Goal: Task Accomplishment & Management: Manage account settings

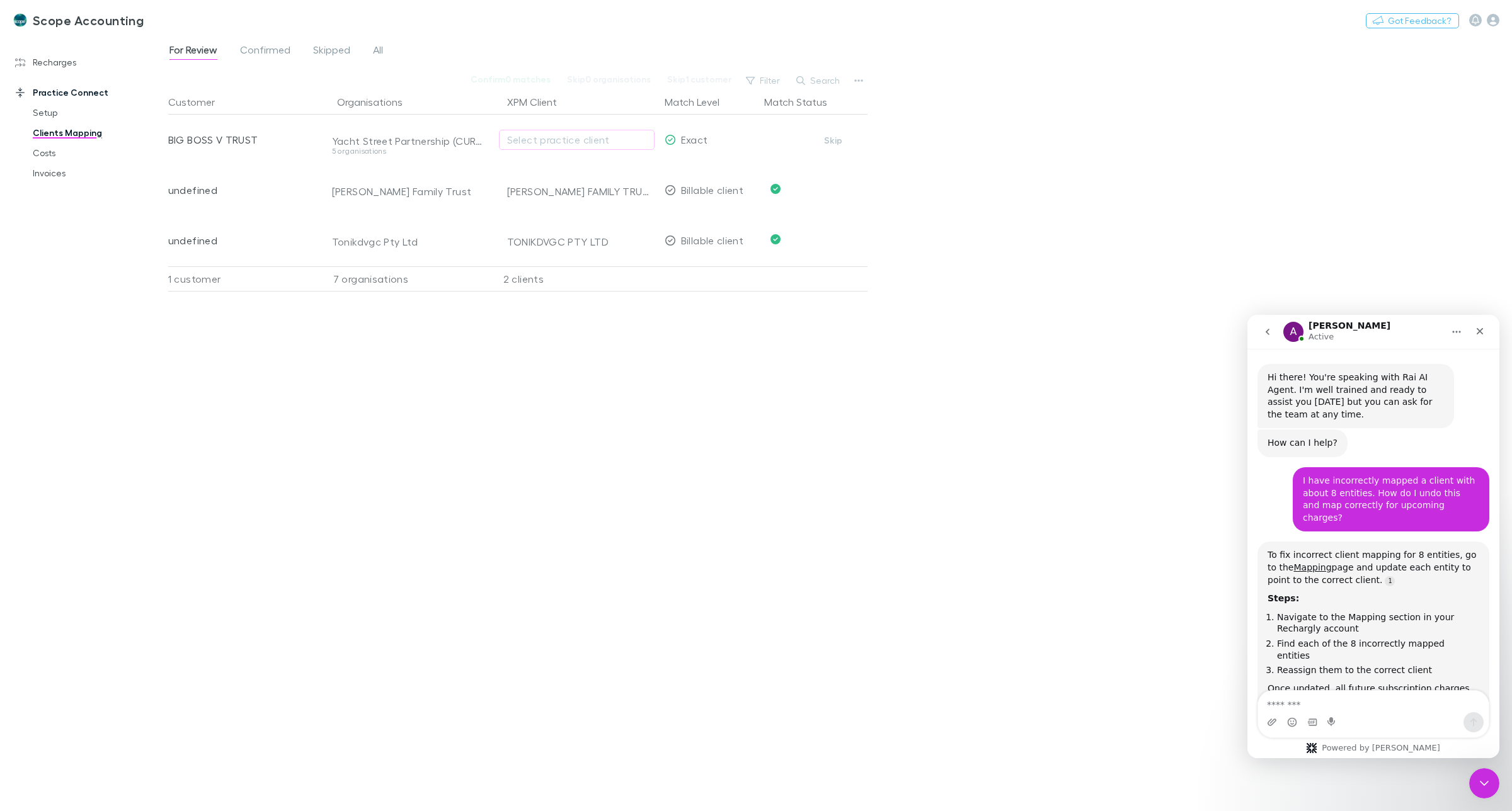
scroll to position [2807, 0]
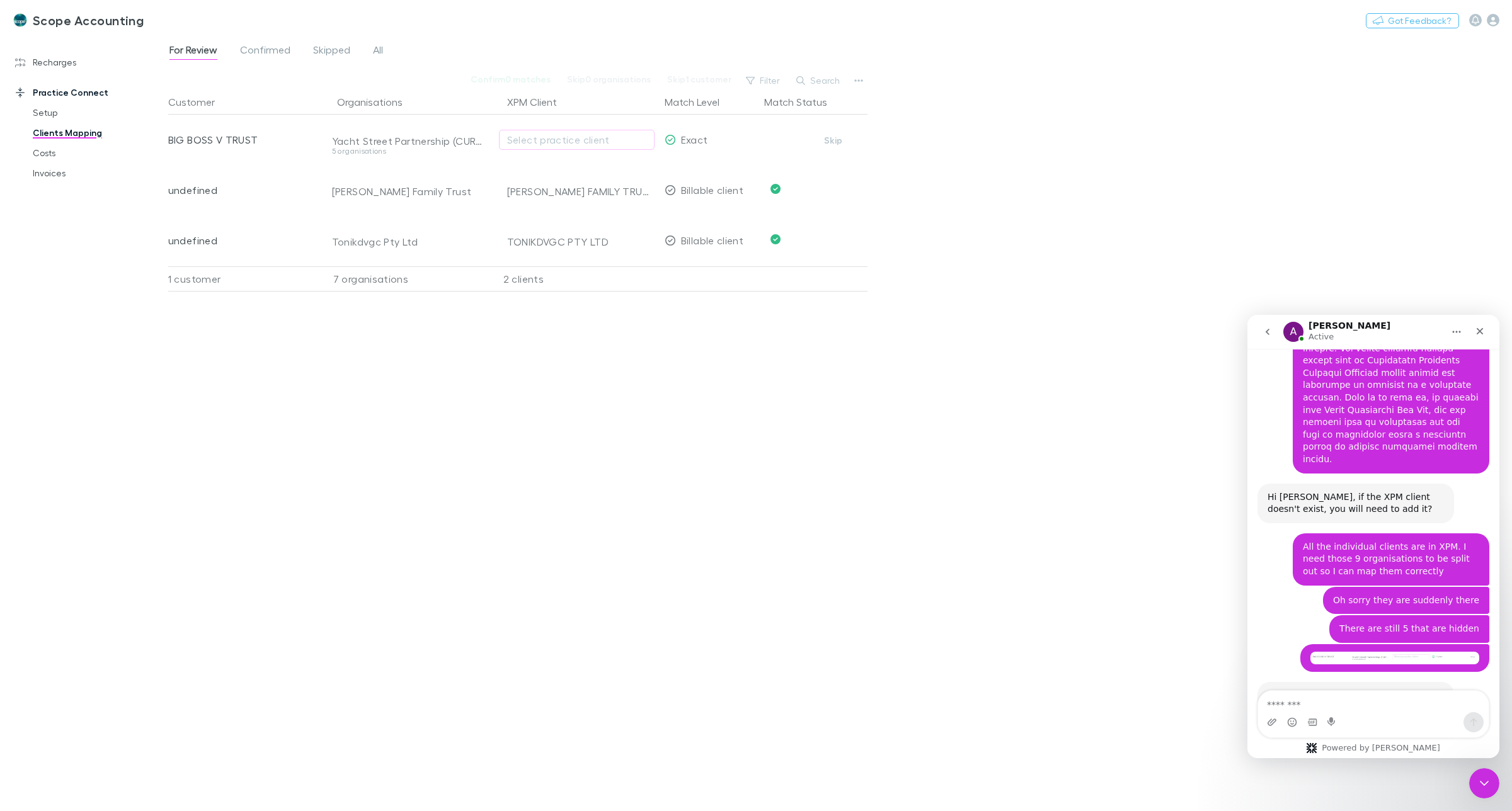
click at [72, 132] on link "Clients Mapping" at bounding box center [99, 133] width 157 height 20
click at [60, 64] on link "Recharges" at bounding box center [90, 62] width 175 height 20
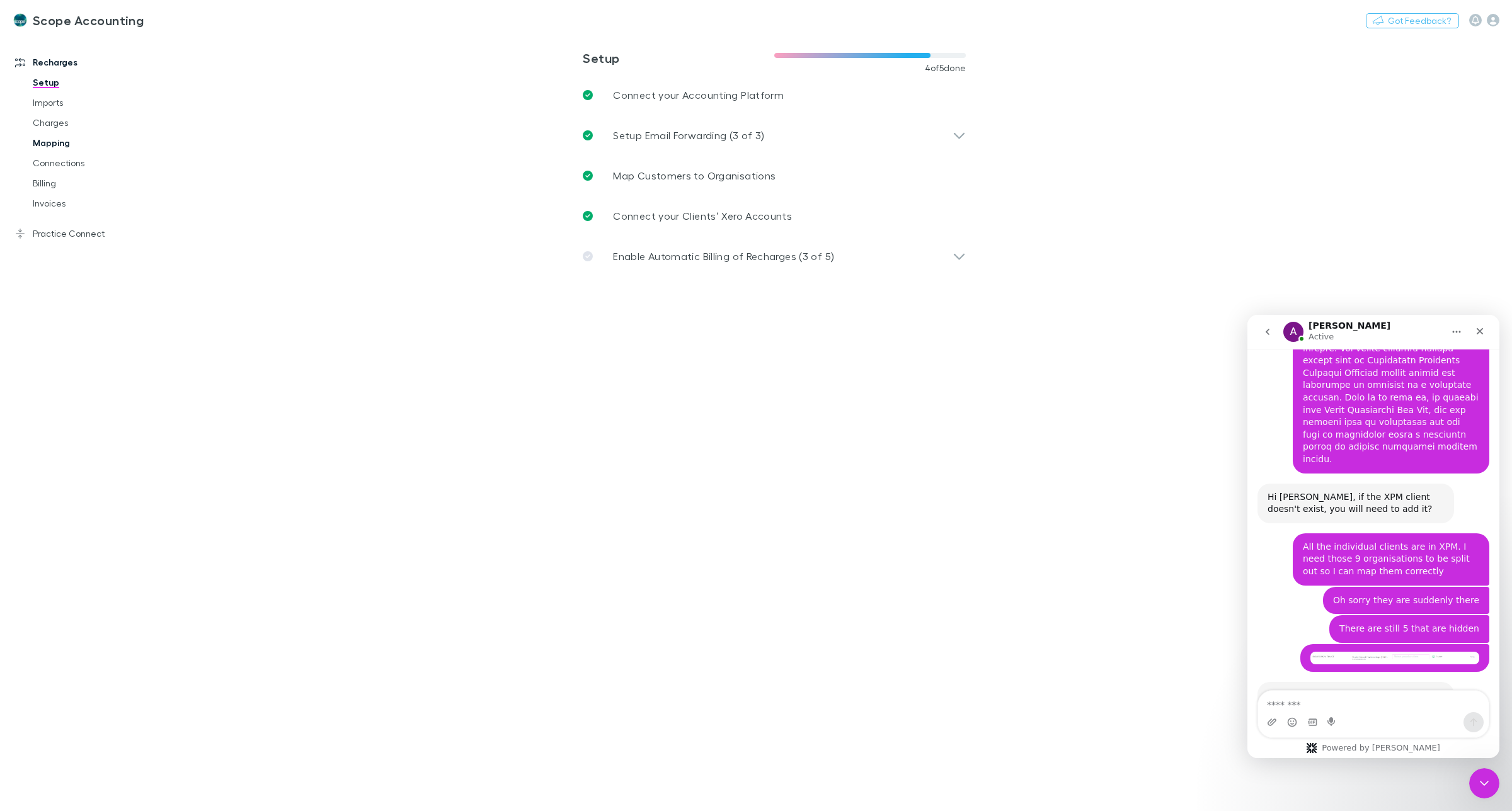
click at [55, 143] on link "Mapping" at bounding box center [99, 143] width 157 height 20
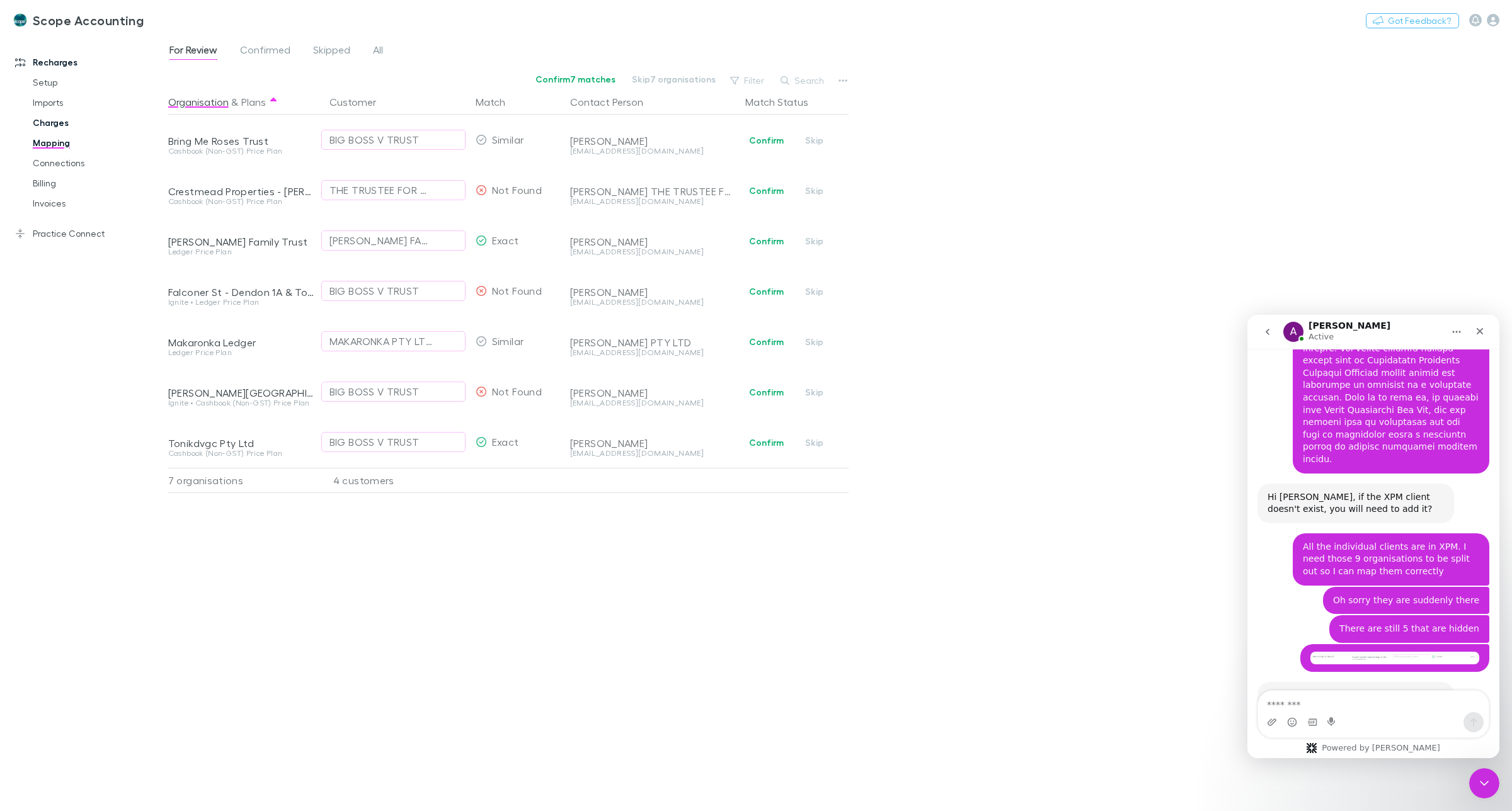
click at [52, 123] on link "Charges" at bounding box center [99, 123] width 157 height 20
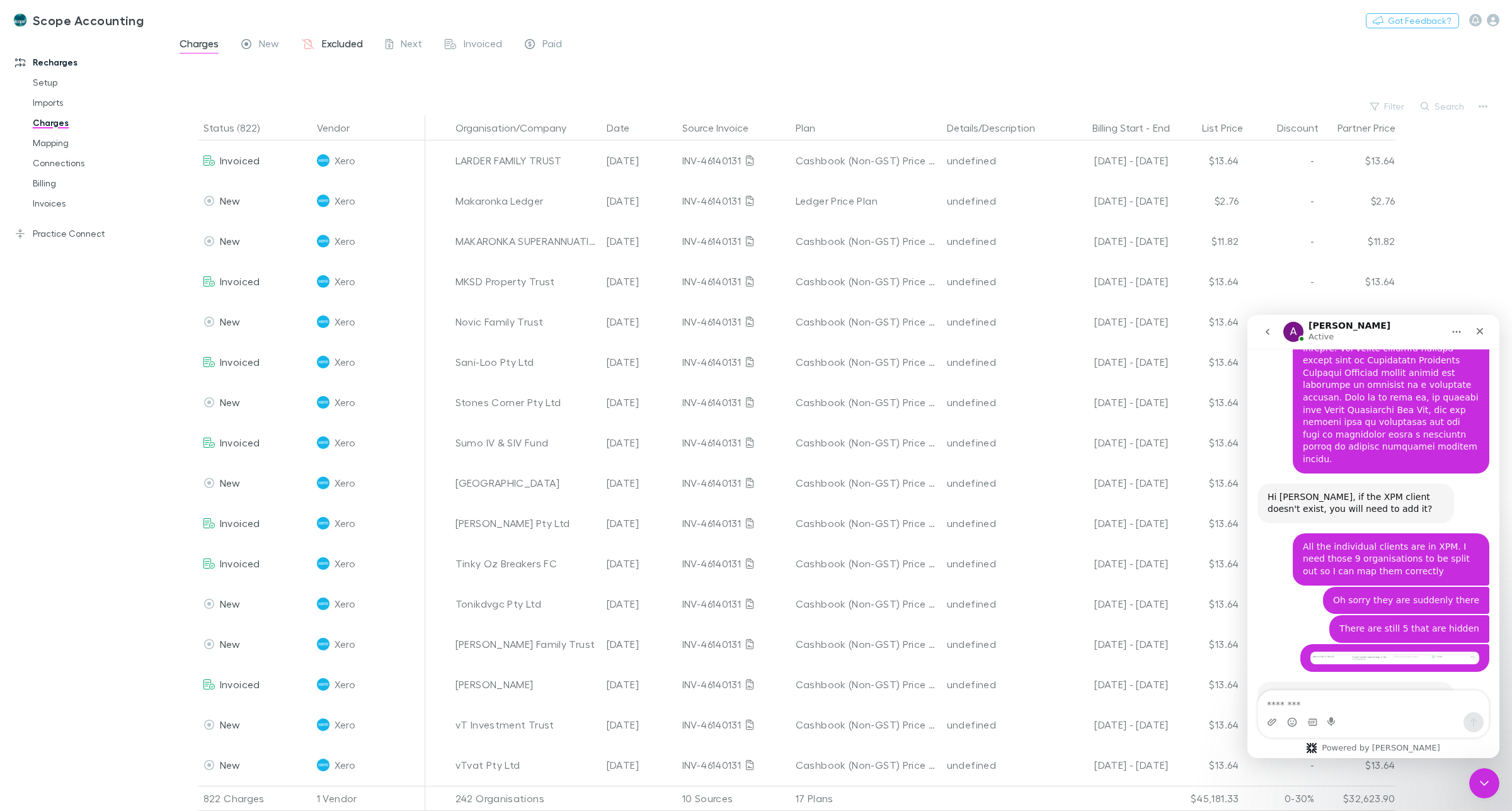
click at [331, 40] on span "Excluded" at bounding box center [342, 45] width 41 height 16
click at [1444, 107] on button "Search" at bounding box center [1443, 107] width 58 height 15
click at [1426, 106] on input "text" at bounding box center [1421, 106] width 63 height 18
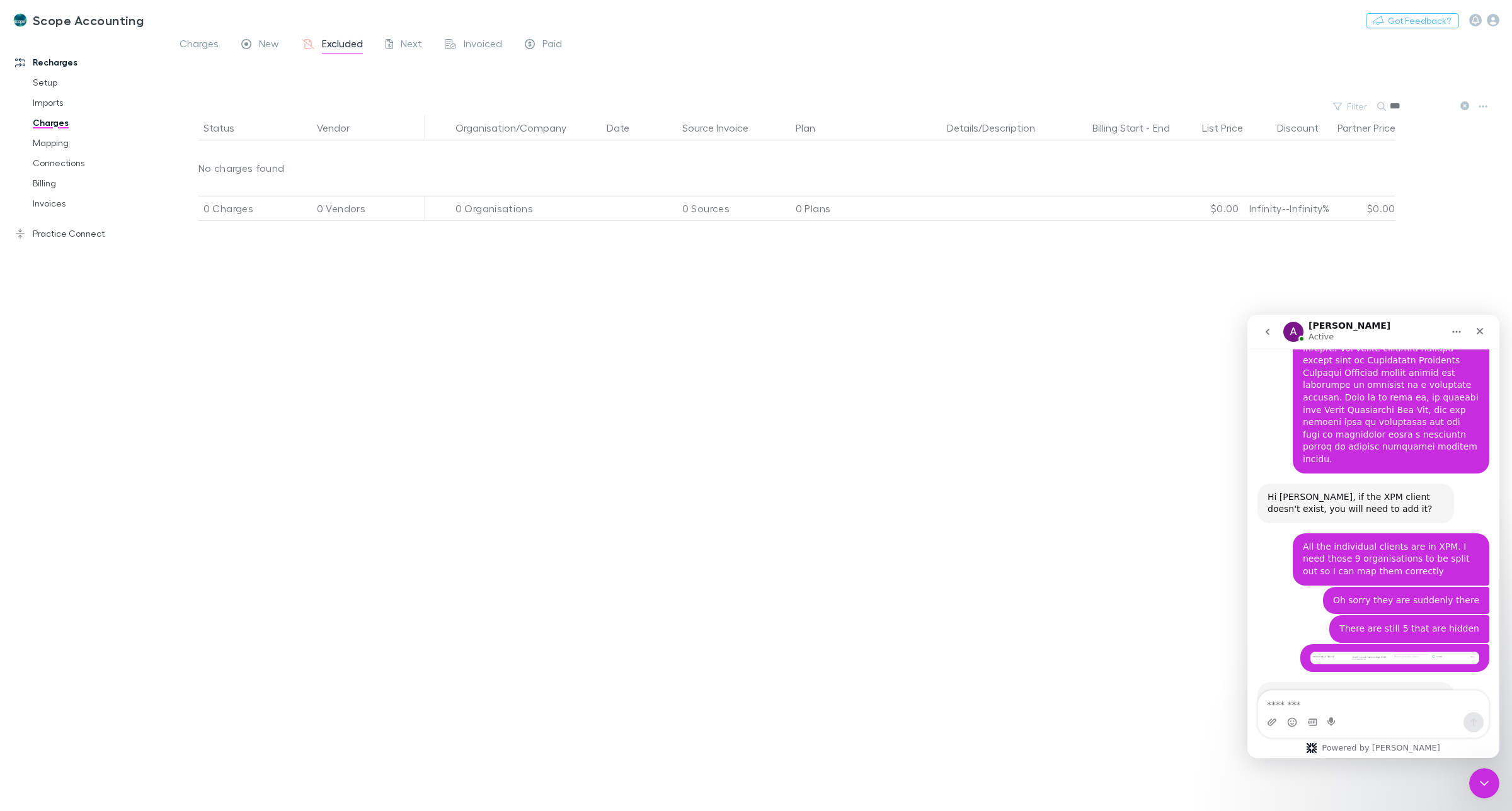
type input "***"
click at [45, 103] on link "Imports" at bounding box center [99, 103] width 157 height 20
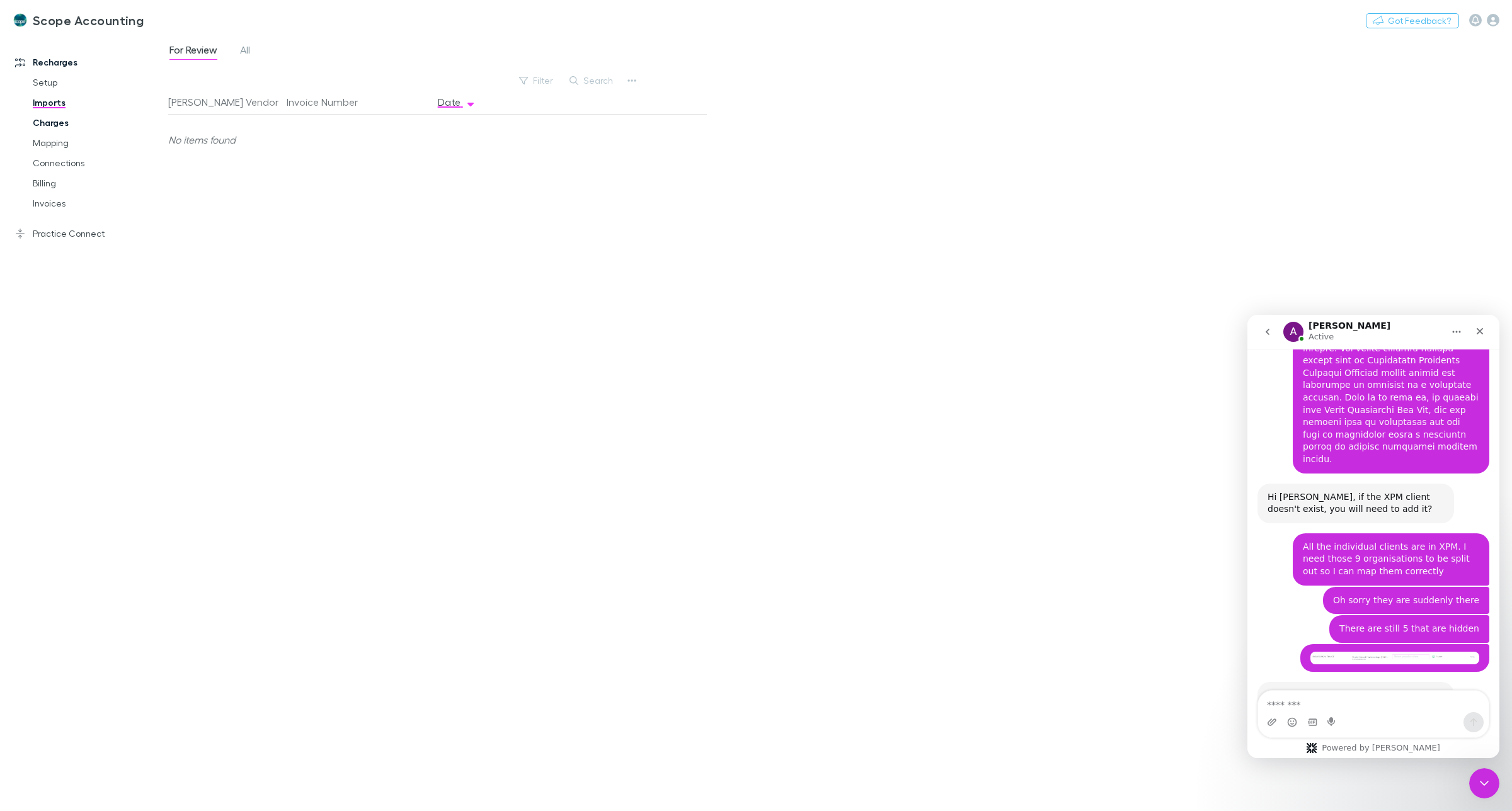
click at [45, 120] on link "Charges" at bounding box center [99, 123] width 157 height 20
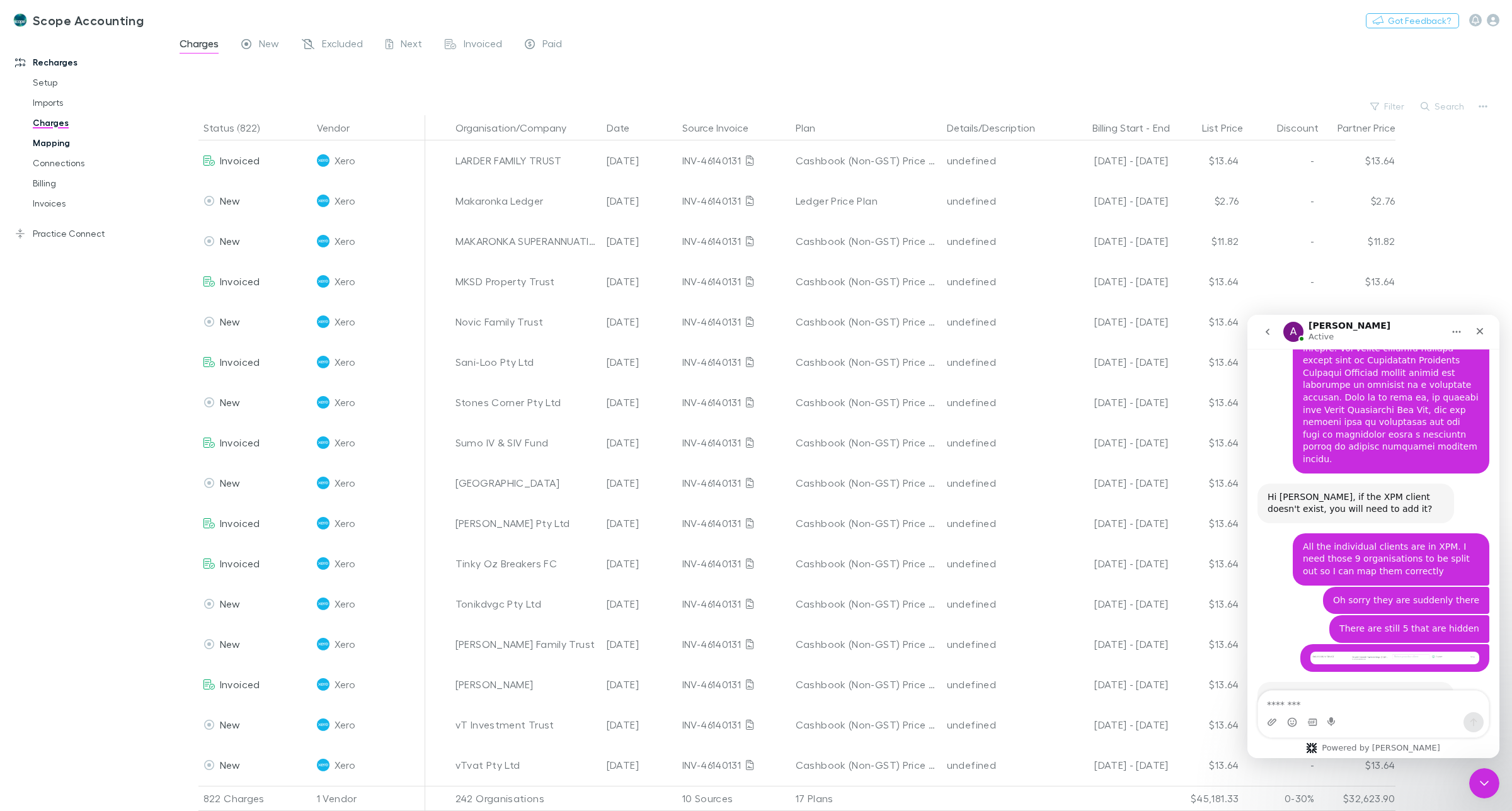
click at [43, 143] on link "Mapping" at bounding box center [99, 143] width 157 height 20
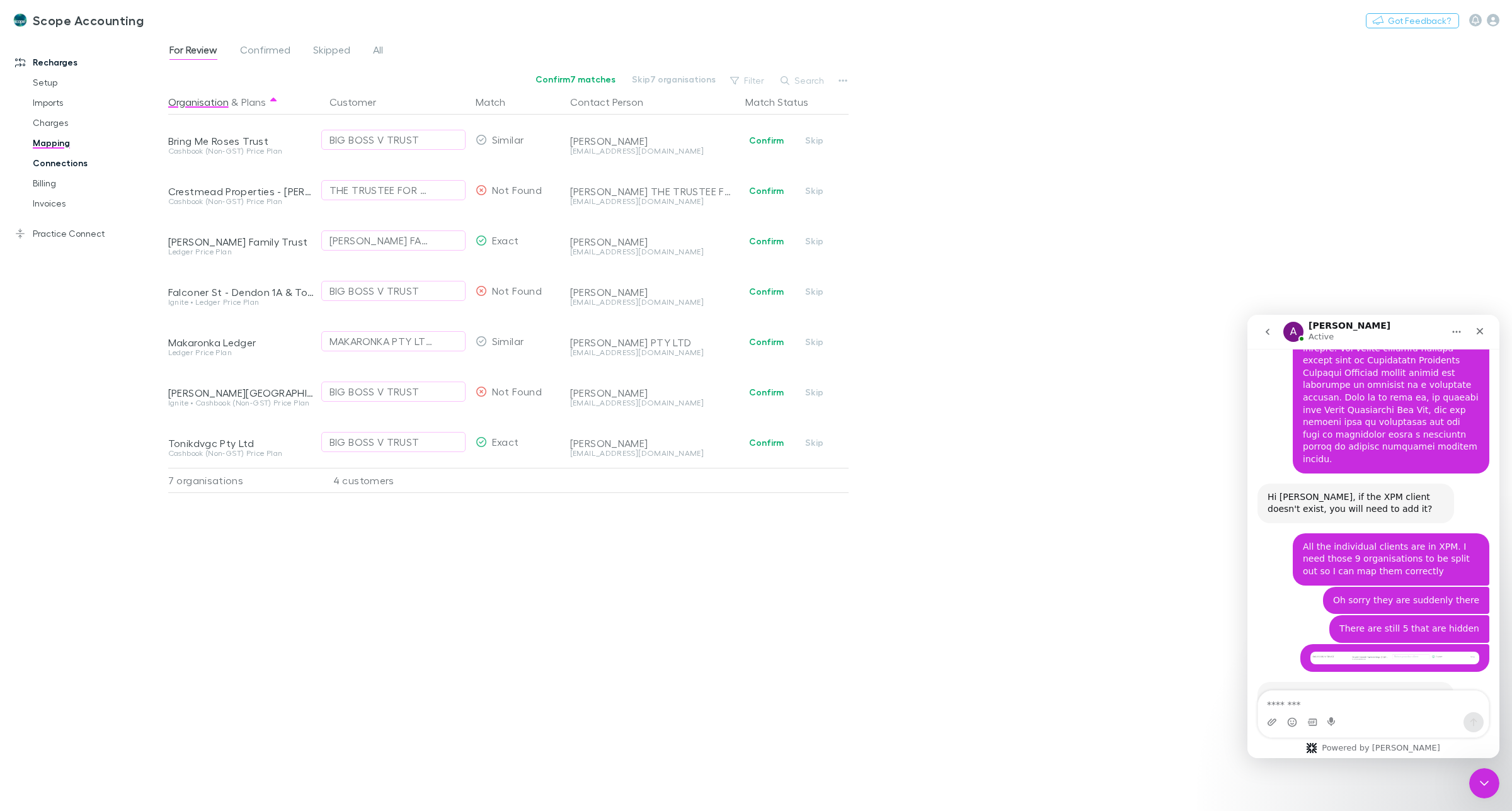
click at [43, 162] on link "Connections" at bounding box center [99, 163] width 157 height 20
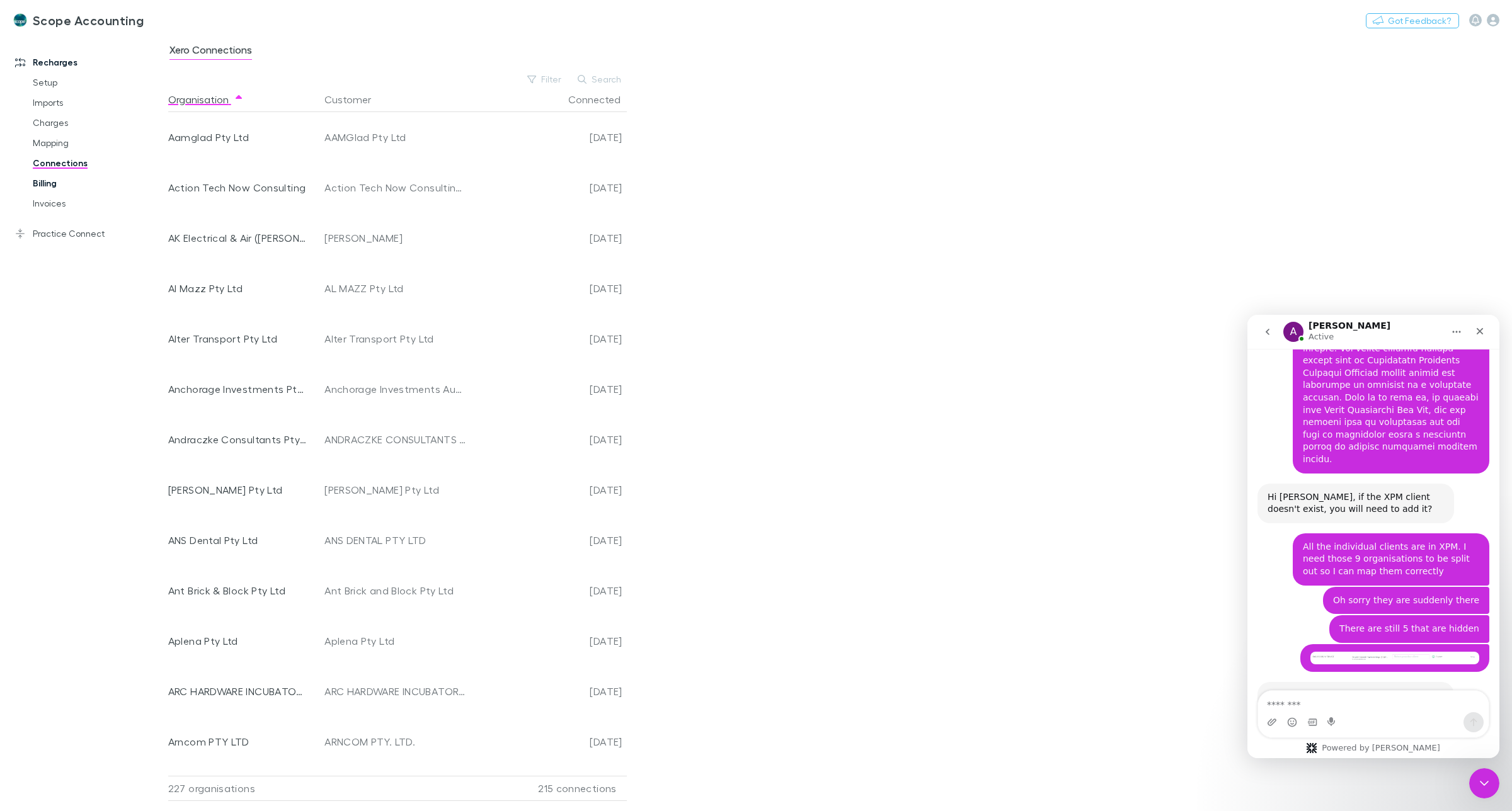
click at [45, 180] on link "Billing" at bounding box center [99, 183] width 157 height 20
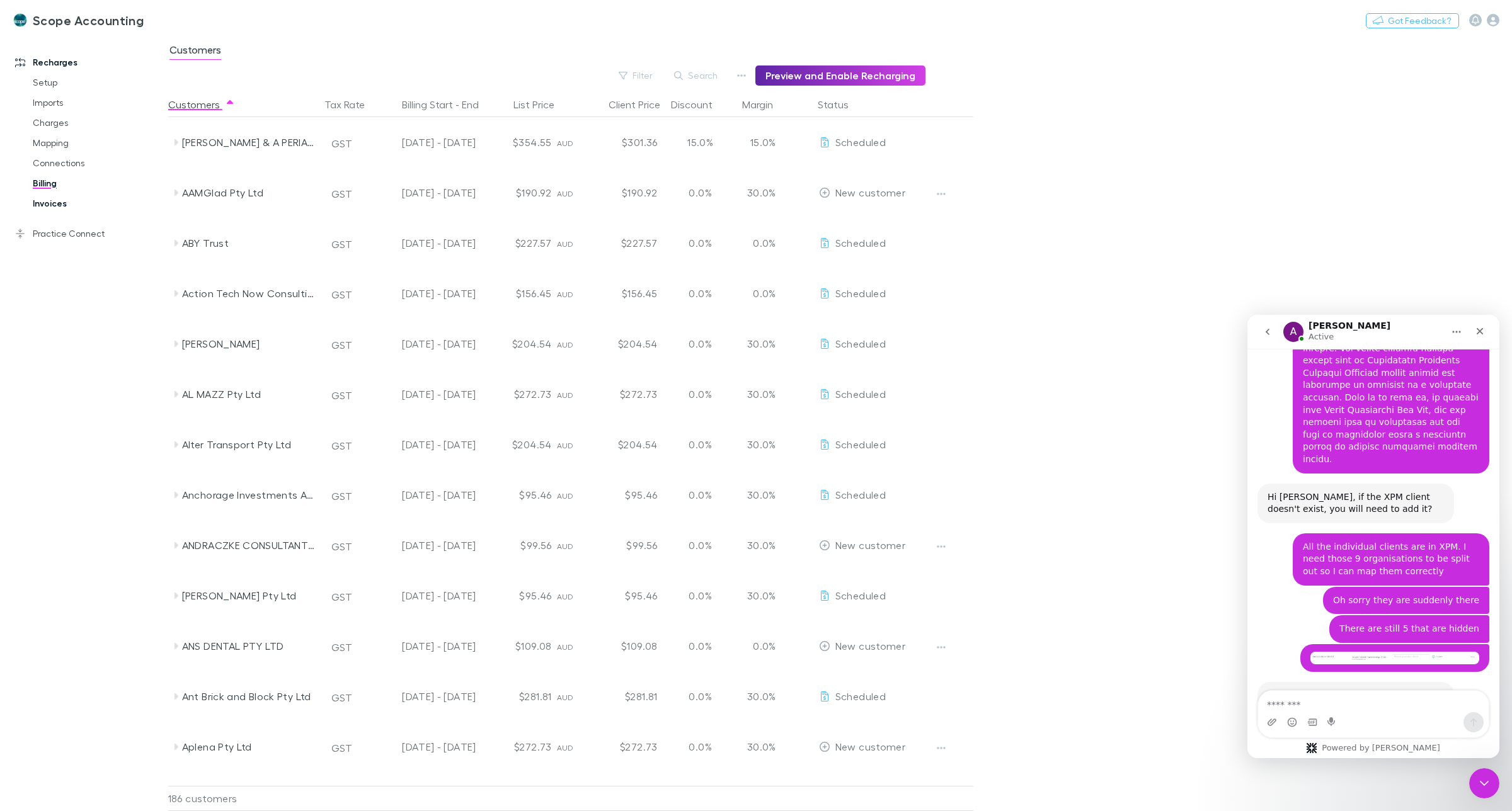
click at [44, 202] on link "Invoices" at bounding box center [99, 203] width 157 height 20
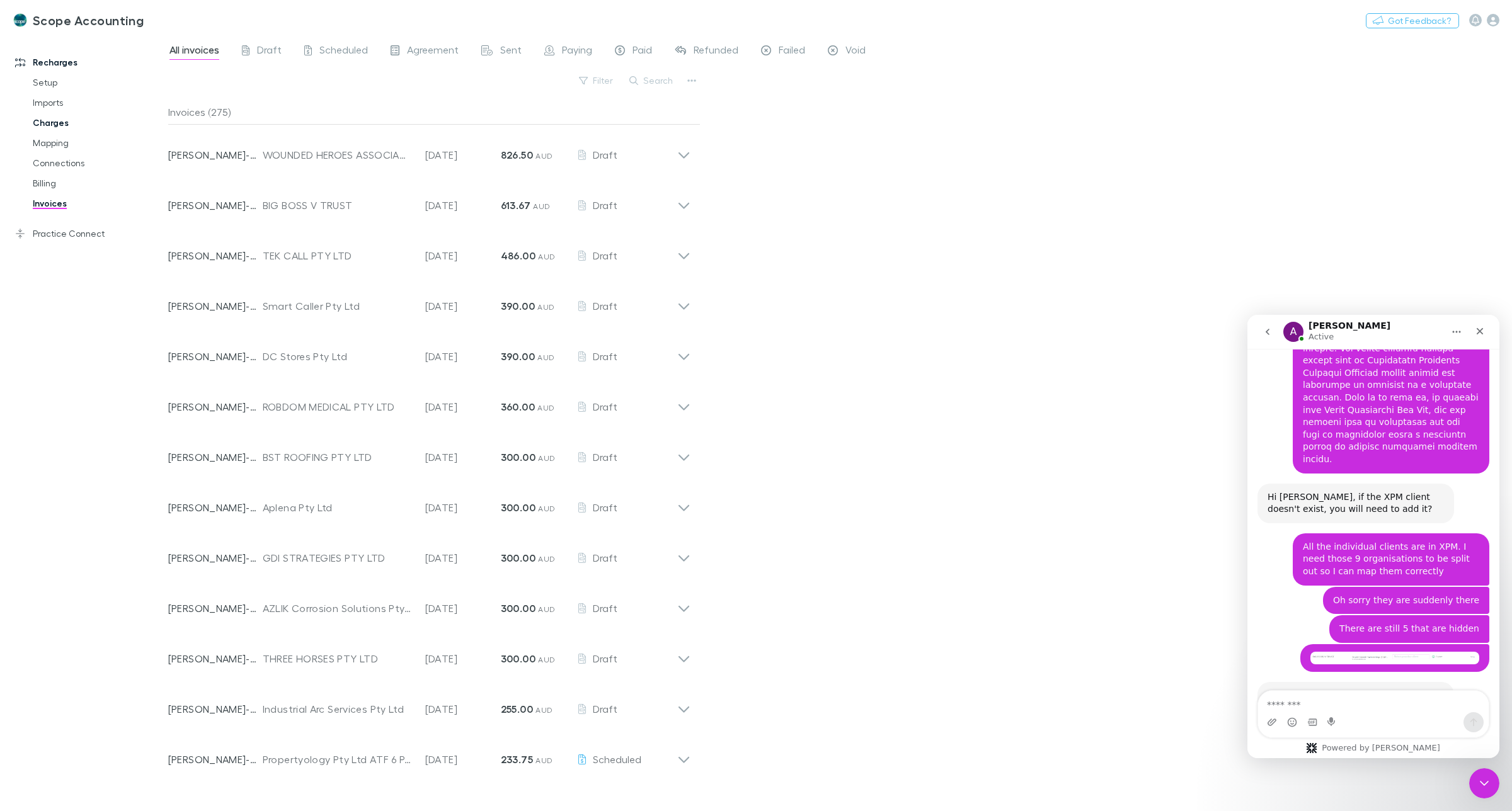
click at [58, 117] on link "Charges" at bounding box center [99, 123] width 157 height 20
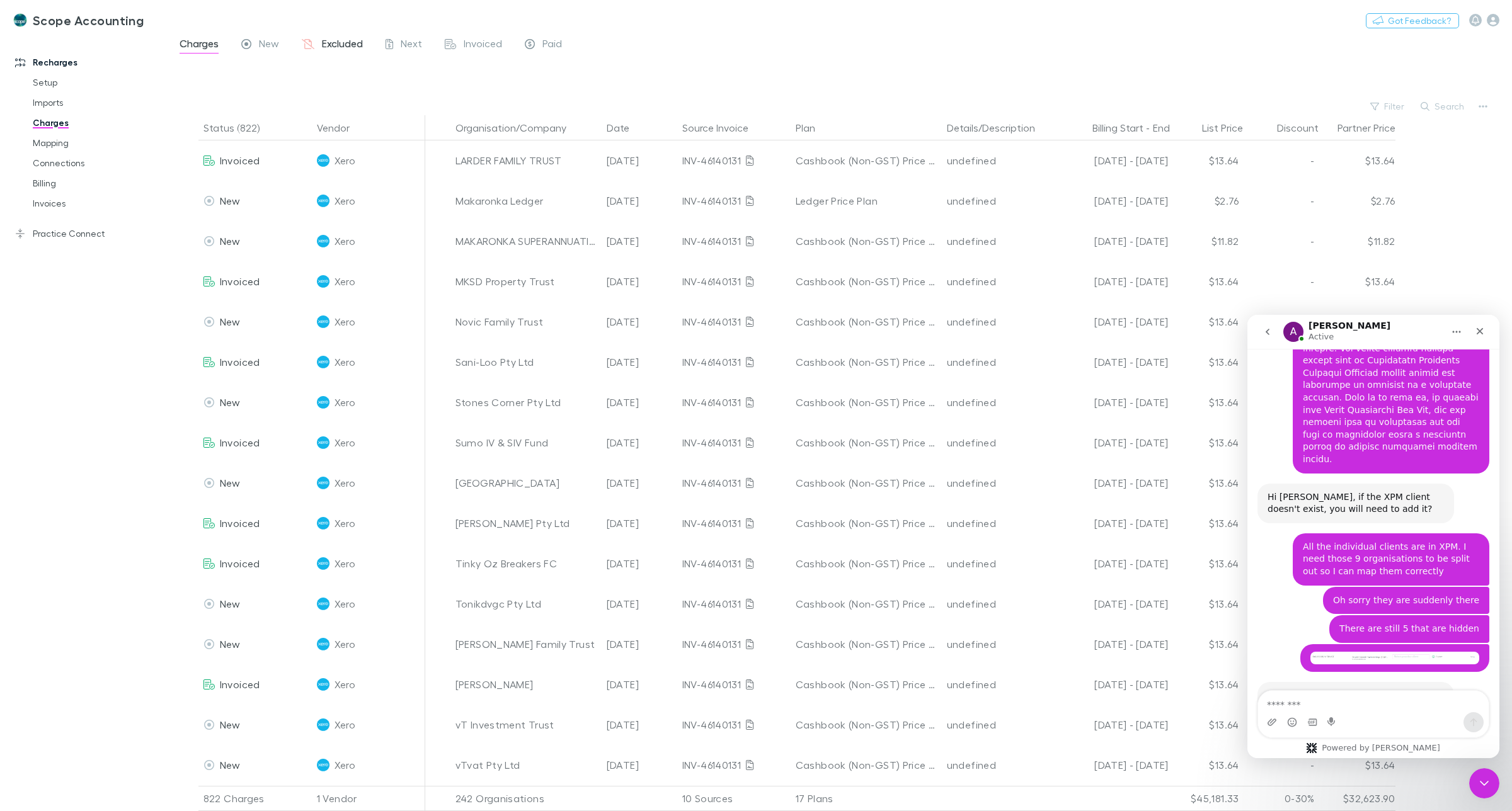
click at [320, 41] on div "Excluded" at bounding box center [332, 45] width 61 height 16
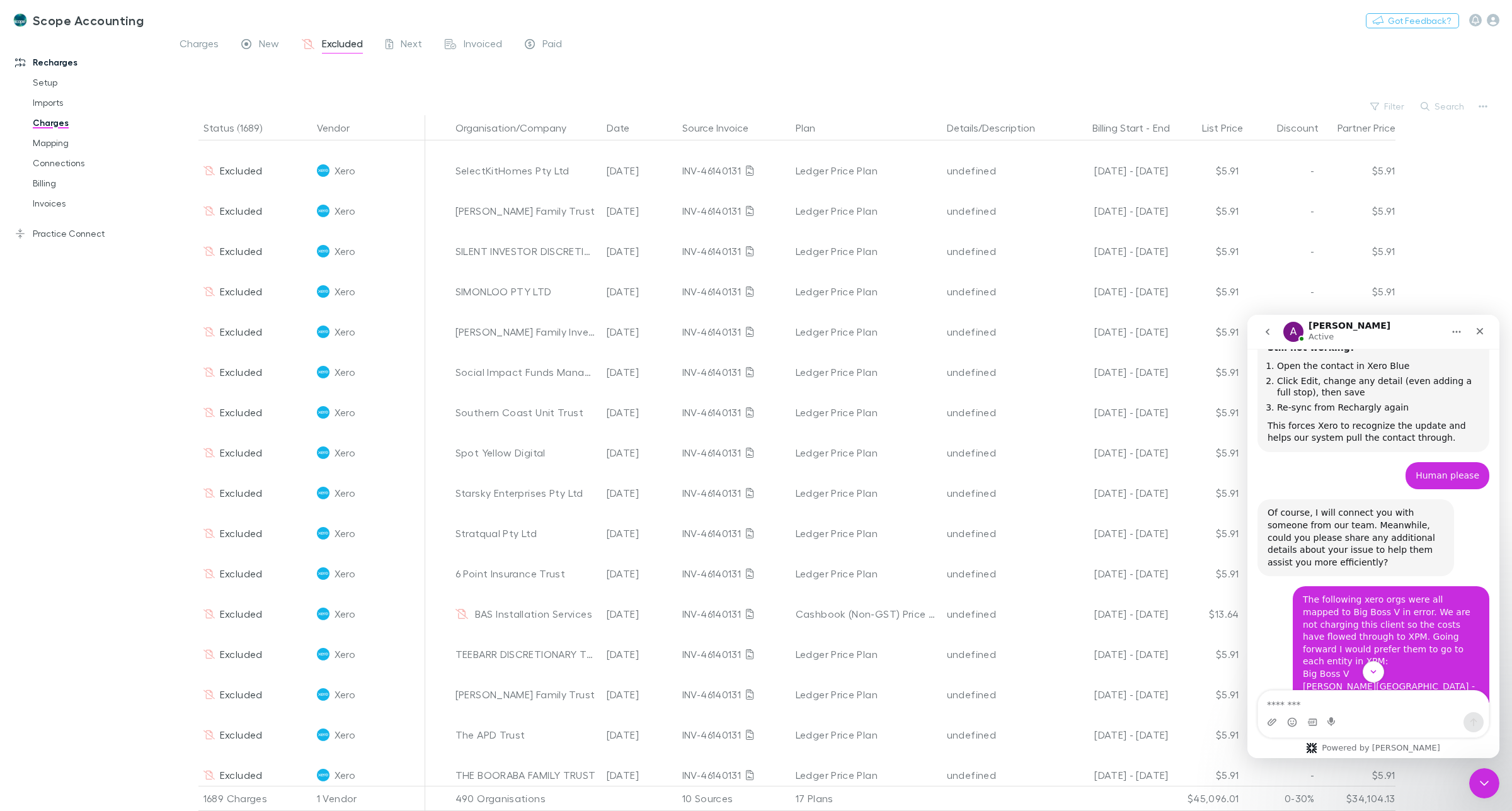
scroll to position [1469, 0]
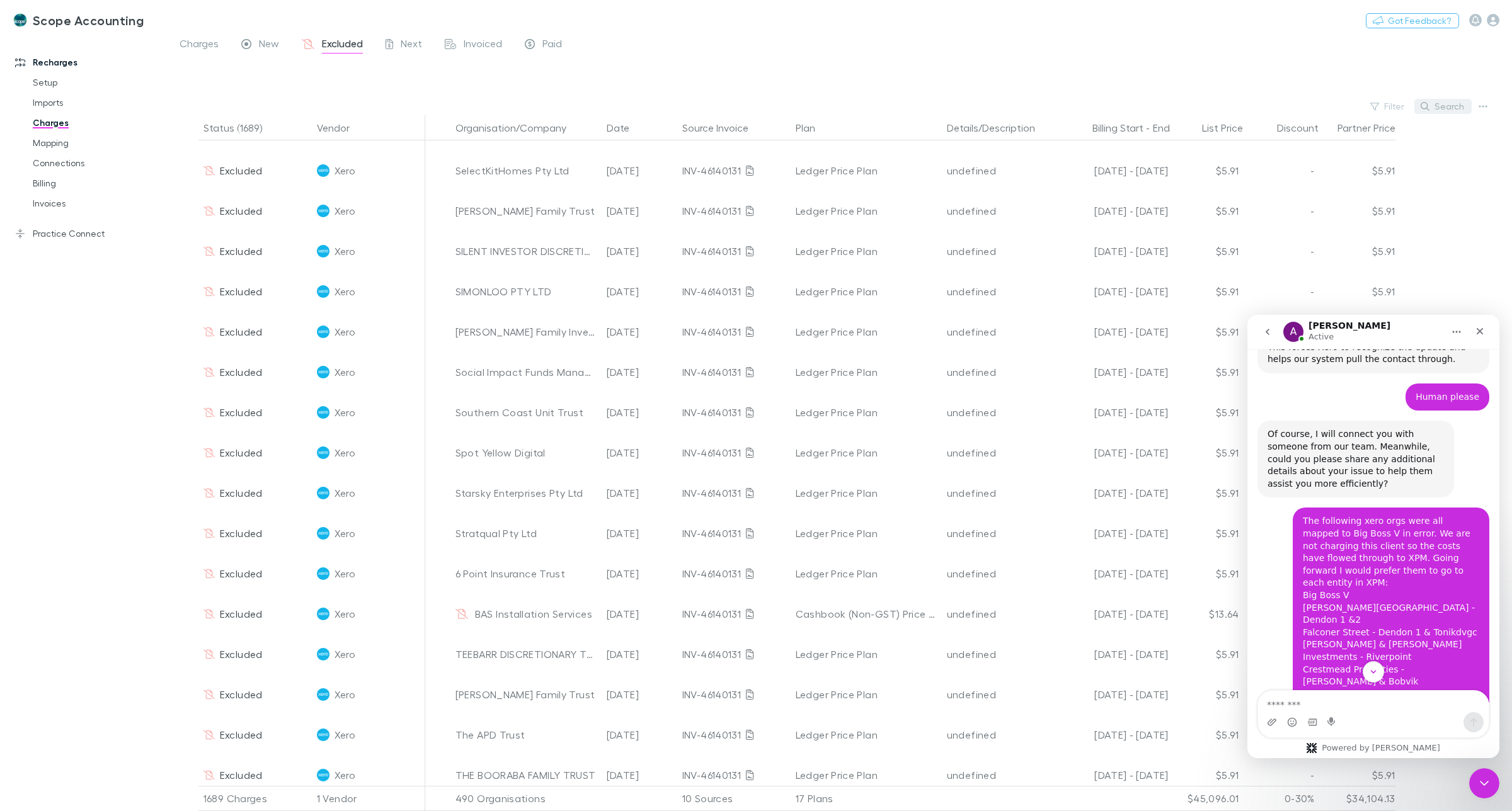
click at [1446, 107] on button "Search" at bounding box center [1443, 107] width 58 height 15
click at [1410, 104] on input "text" at bounding box center [1421, 106] width 63 height 18
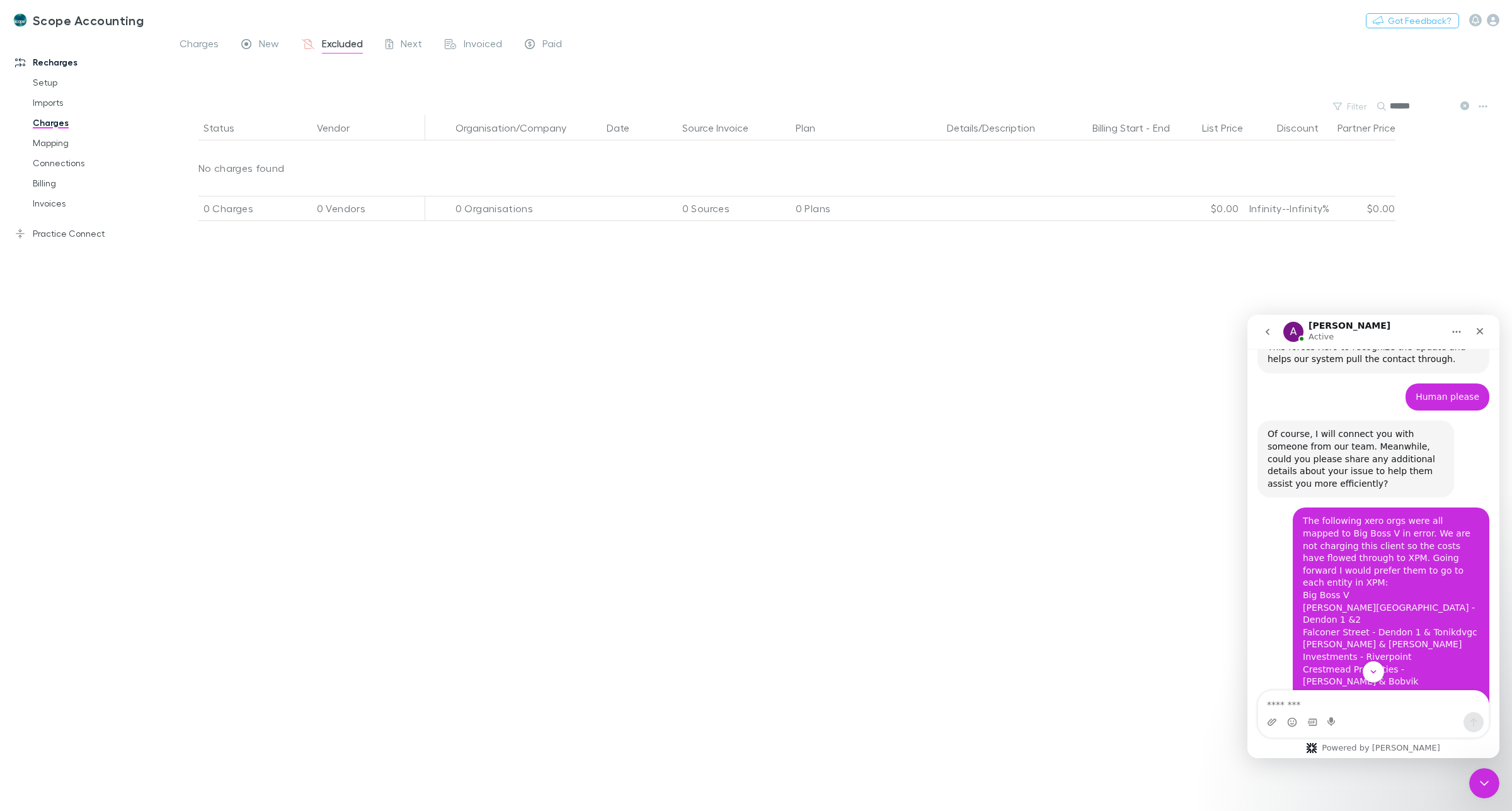
scroll to position [0, 0]
type input "********"
click at [197, 41] on span "Charges" at bounding box center [199, 45] width 39 height 16
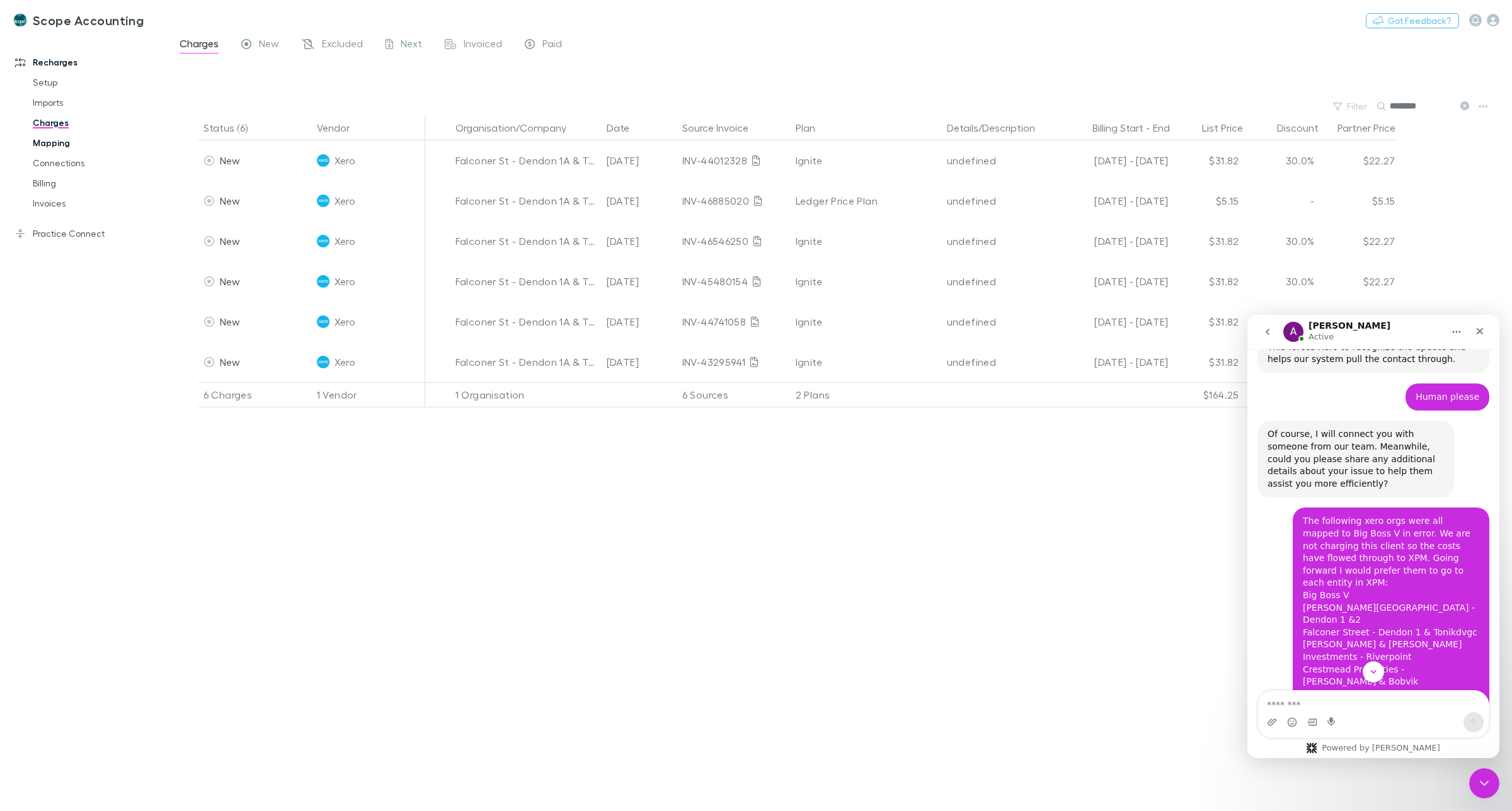
click at [55, 140] on link "Mapping" at bounding box center [99, 143] width 157 height 20
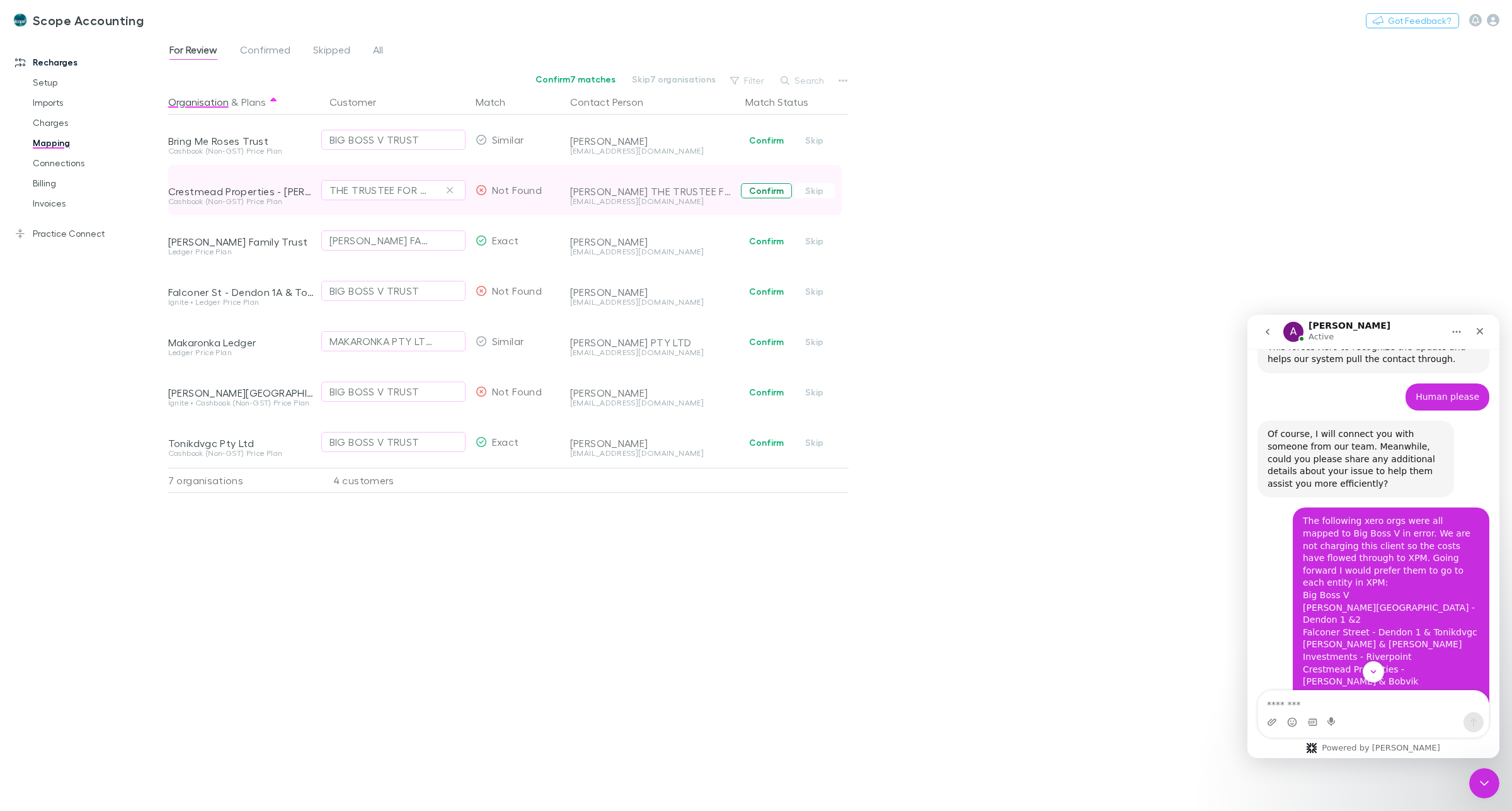
click at [775, 193] on button "Confirm" at bounding box center [766, 191] width 51 height 15
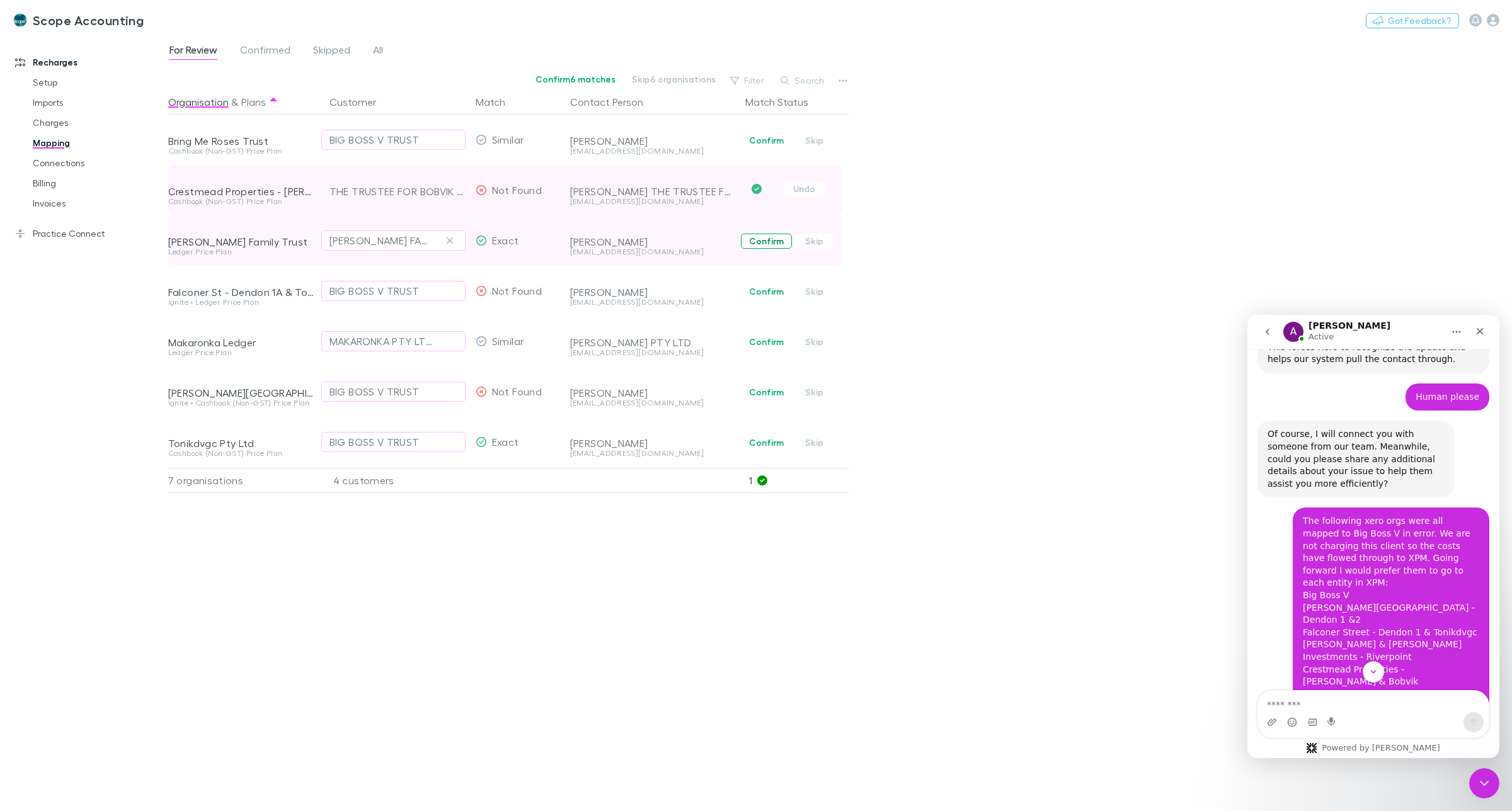
click at [763, 241] on button "Confirm" at bounding box center [766, 242] width 51 height 15
click at [762, 341] on button "Confirm" at bounding box center [766, 342] width 51 height 15
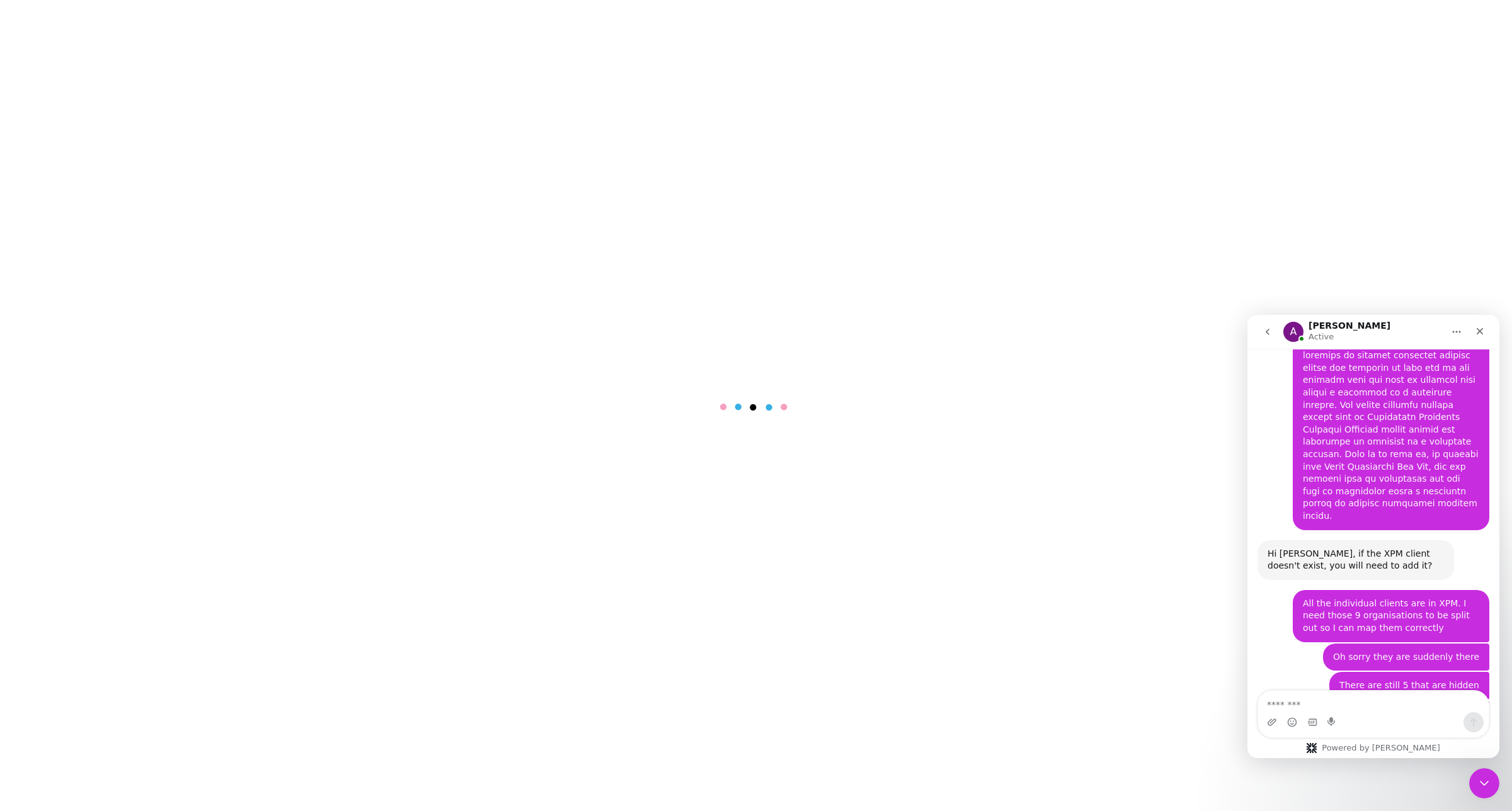
scroll to position [2807, 0]
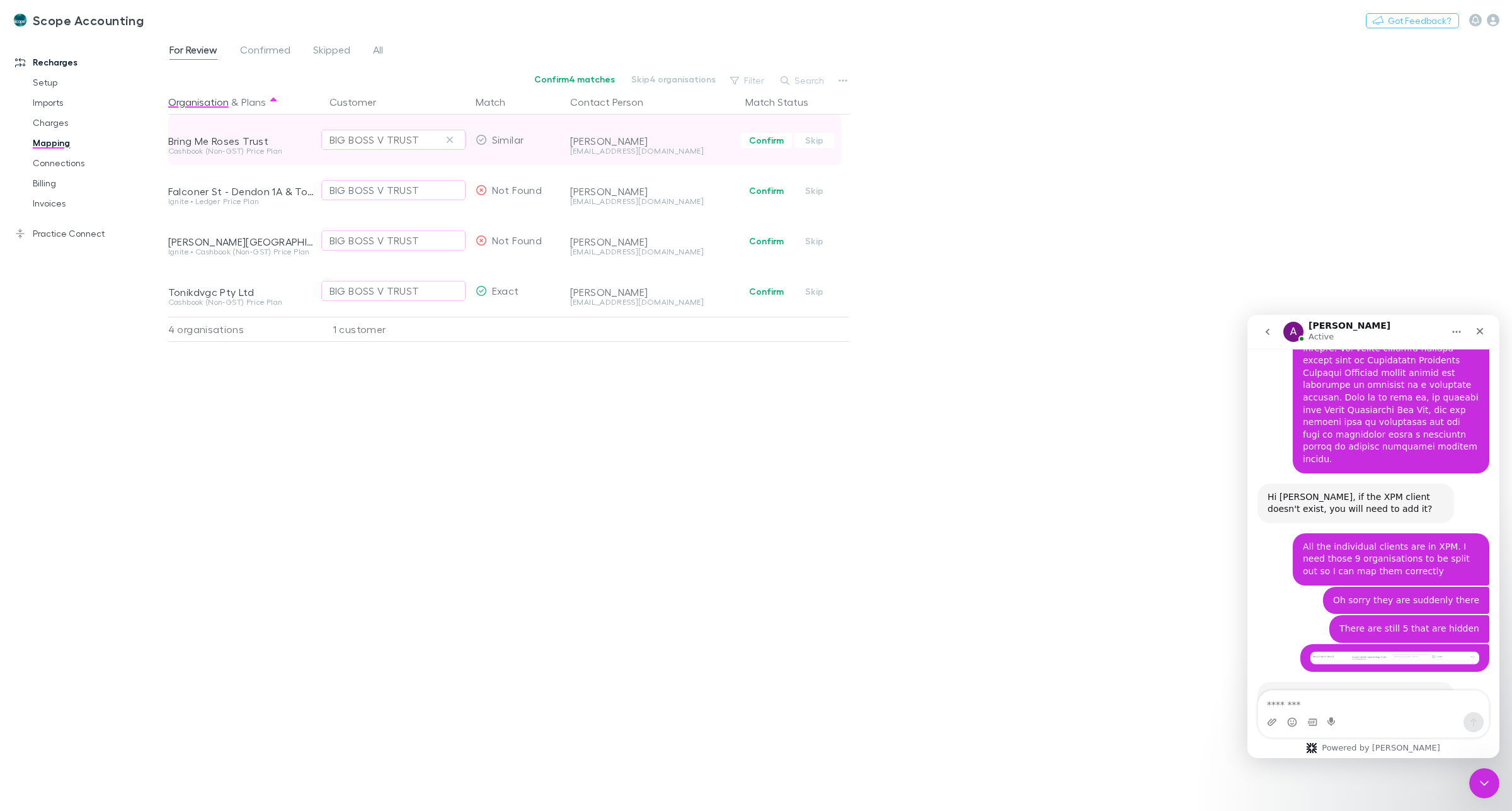
click at [381, 136] on div "BIG BOSS V TRUST" at bounding box center [374, 140] width 90 height 15
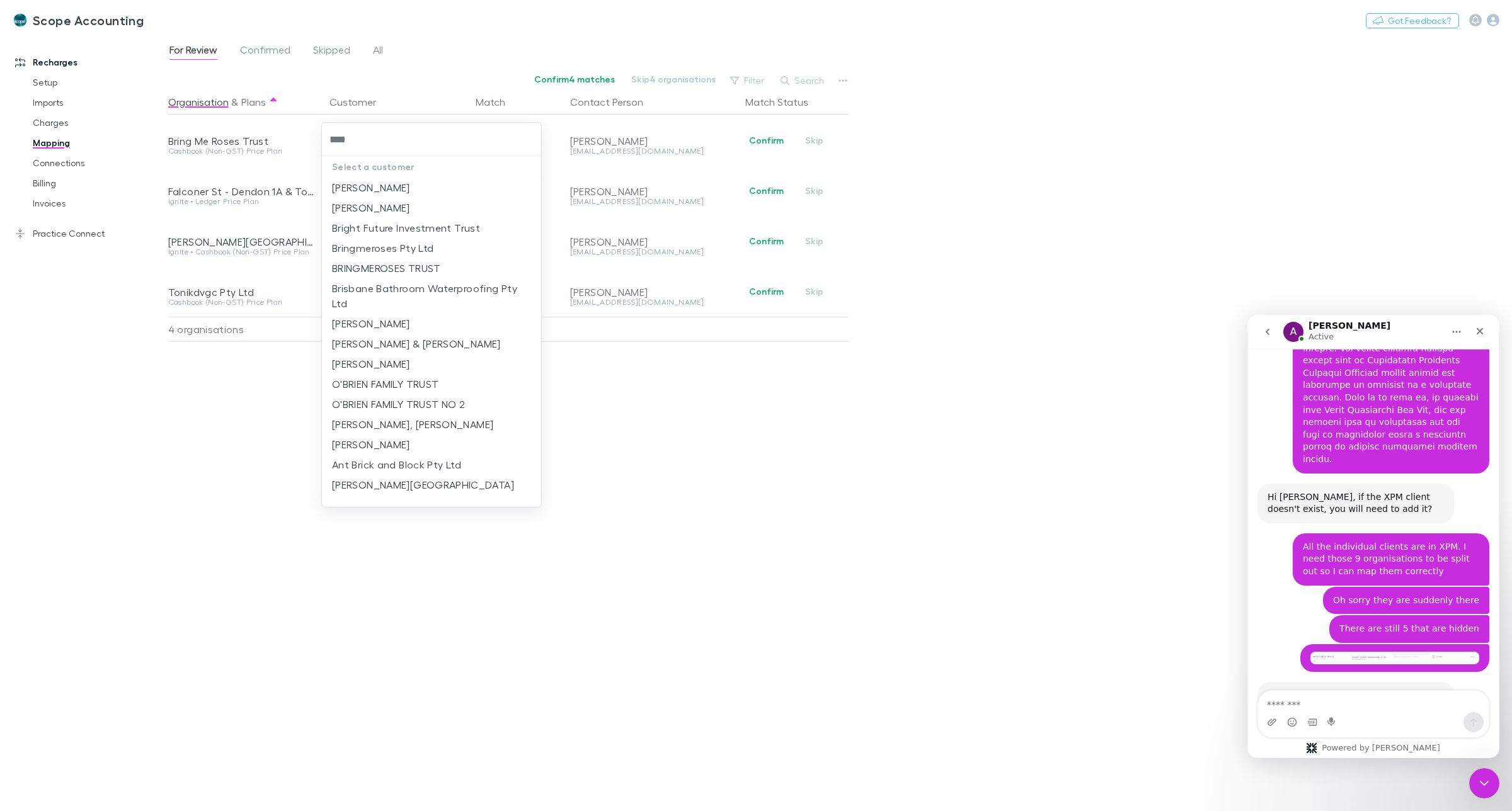
type input "*****"
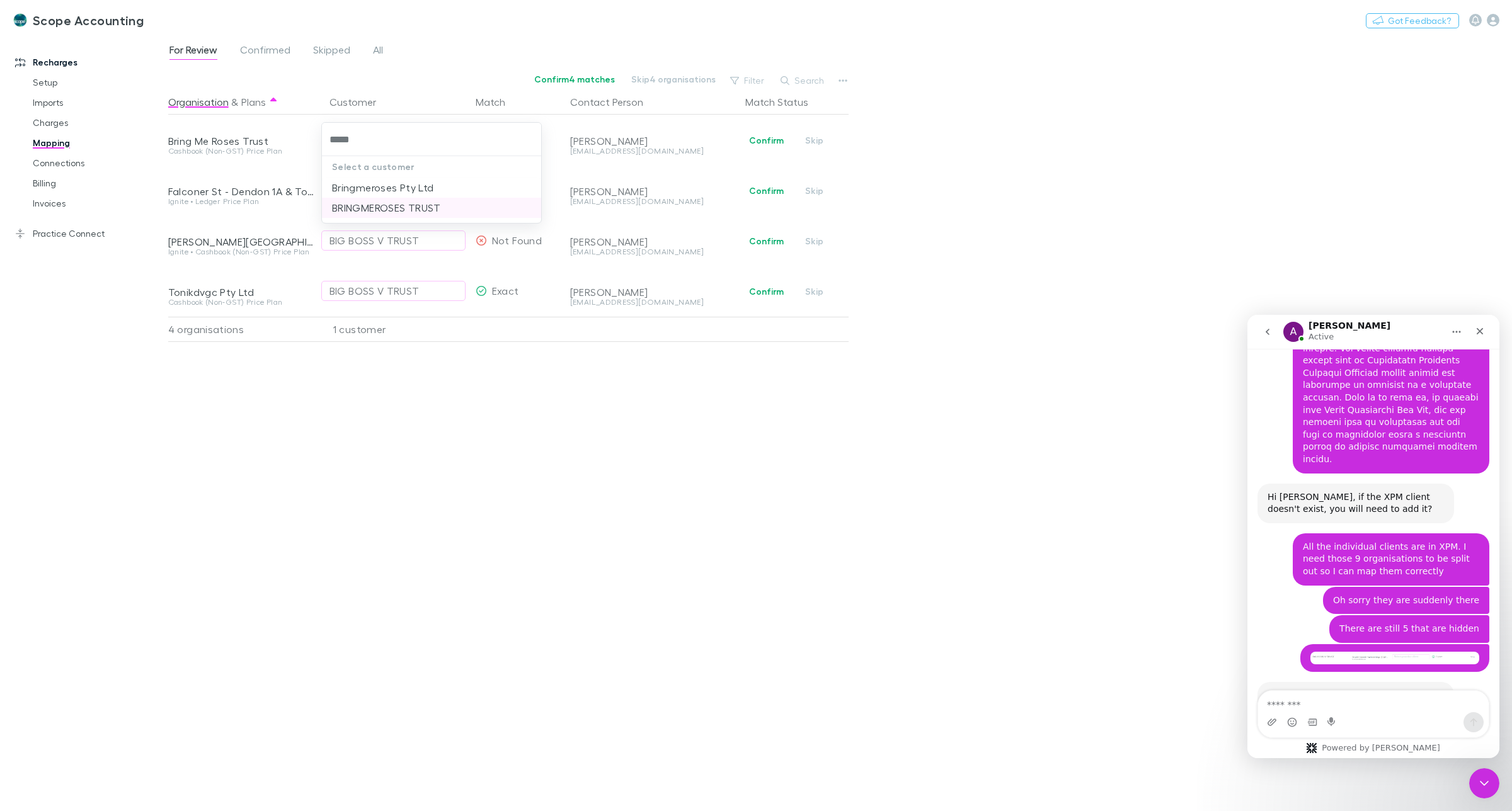
click at [388, 212] on li "BRINGMEROSES TRUST" at bounding box center [431, 208] width 219 height 20
click at [347, 191] on div "BIG BOSS V TRUST" at bounding box center [374, 190] width 90 height 15
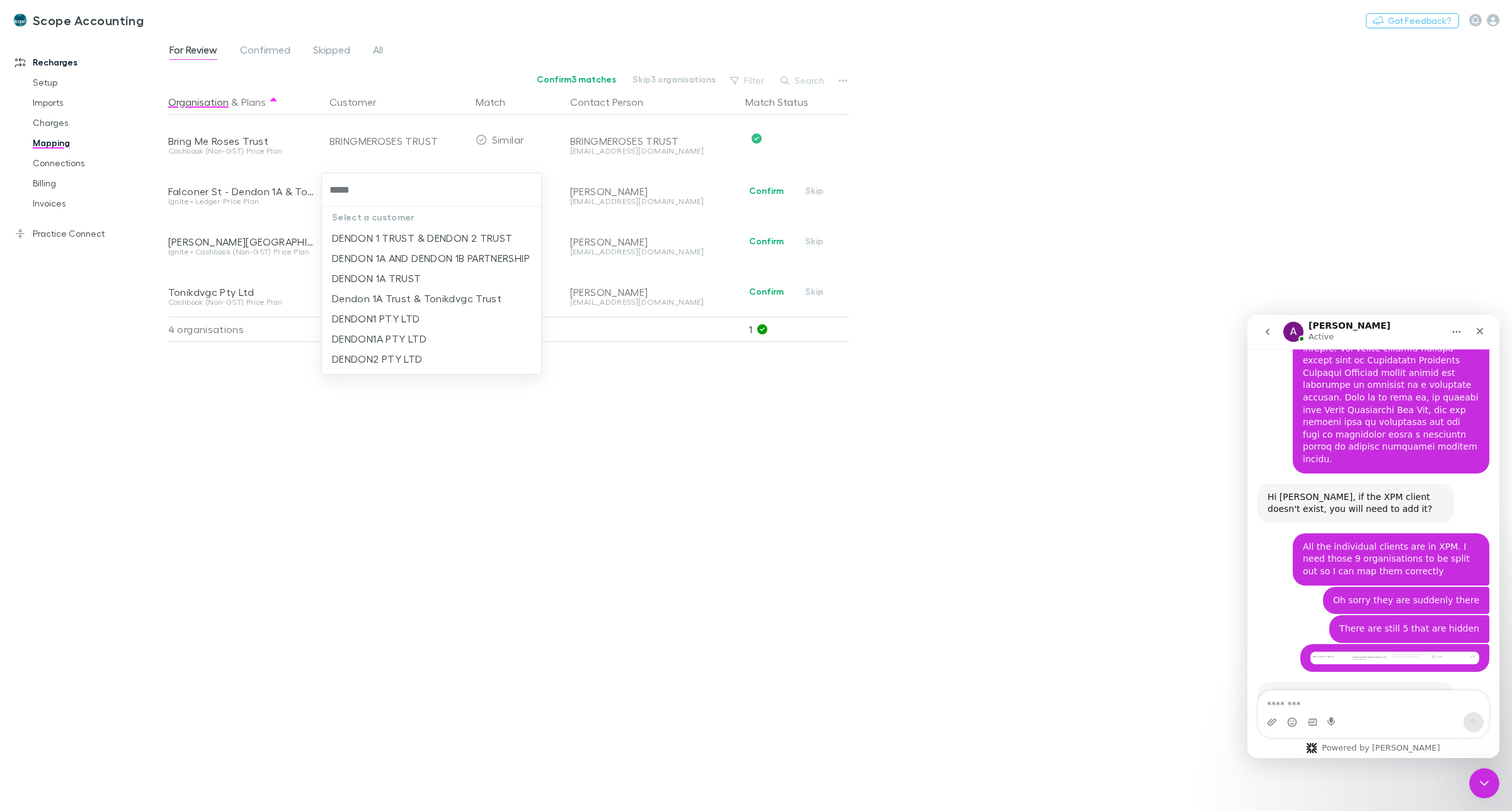
type input "******"
click at [426, 309] on li "Dendon 1A Trust & Tonikdvgc Trust" at bounding box center [431, 298] width 219 height 20
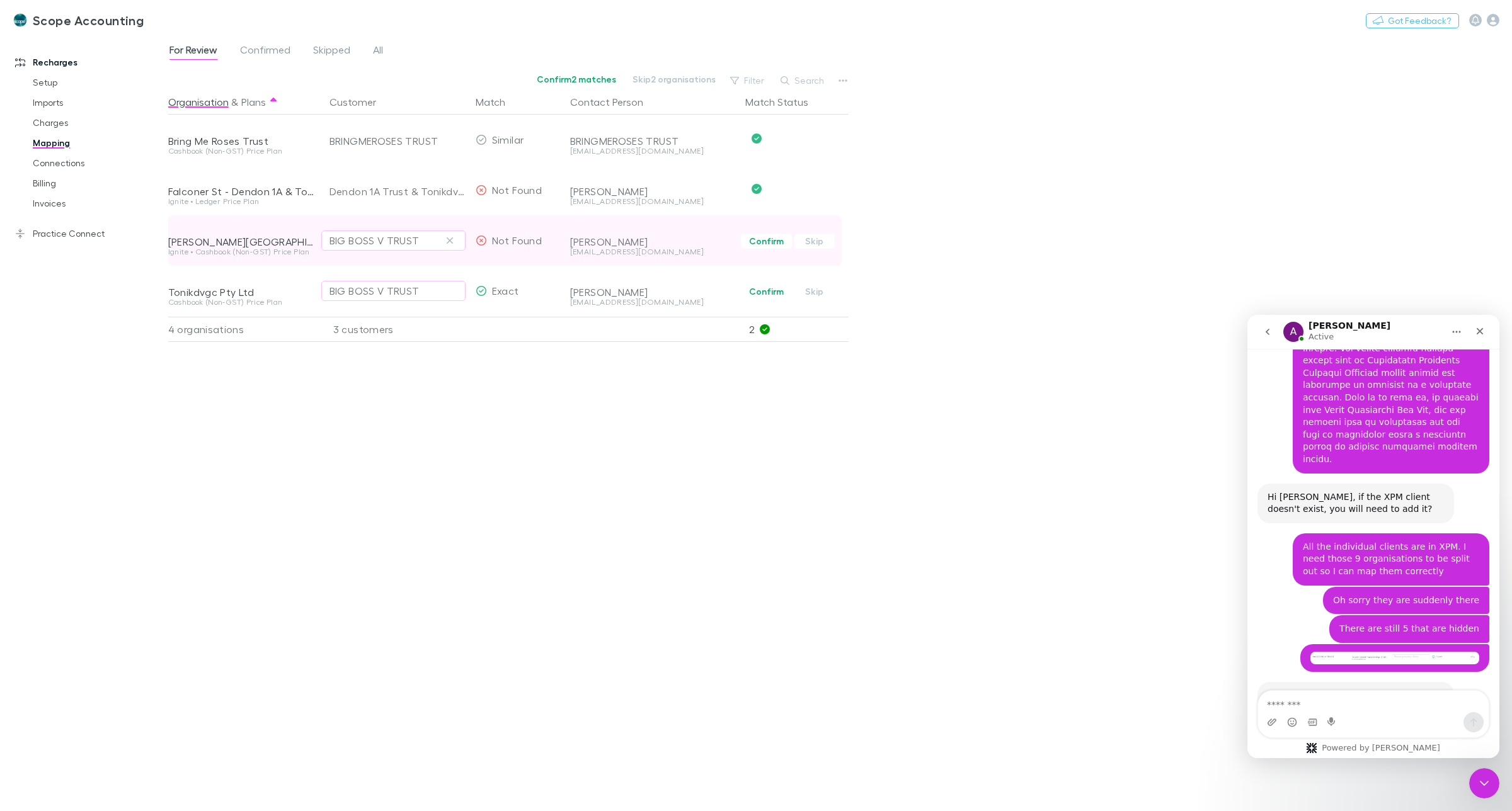
click at [360, 236] on div "BIG BOSS V TRUST" at bounding box center [374, 241] width 90 height 15
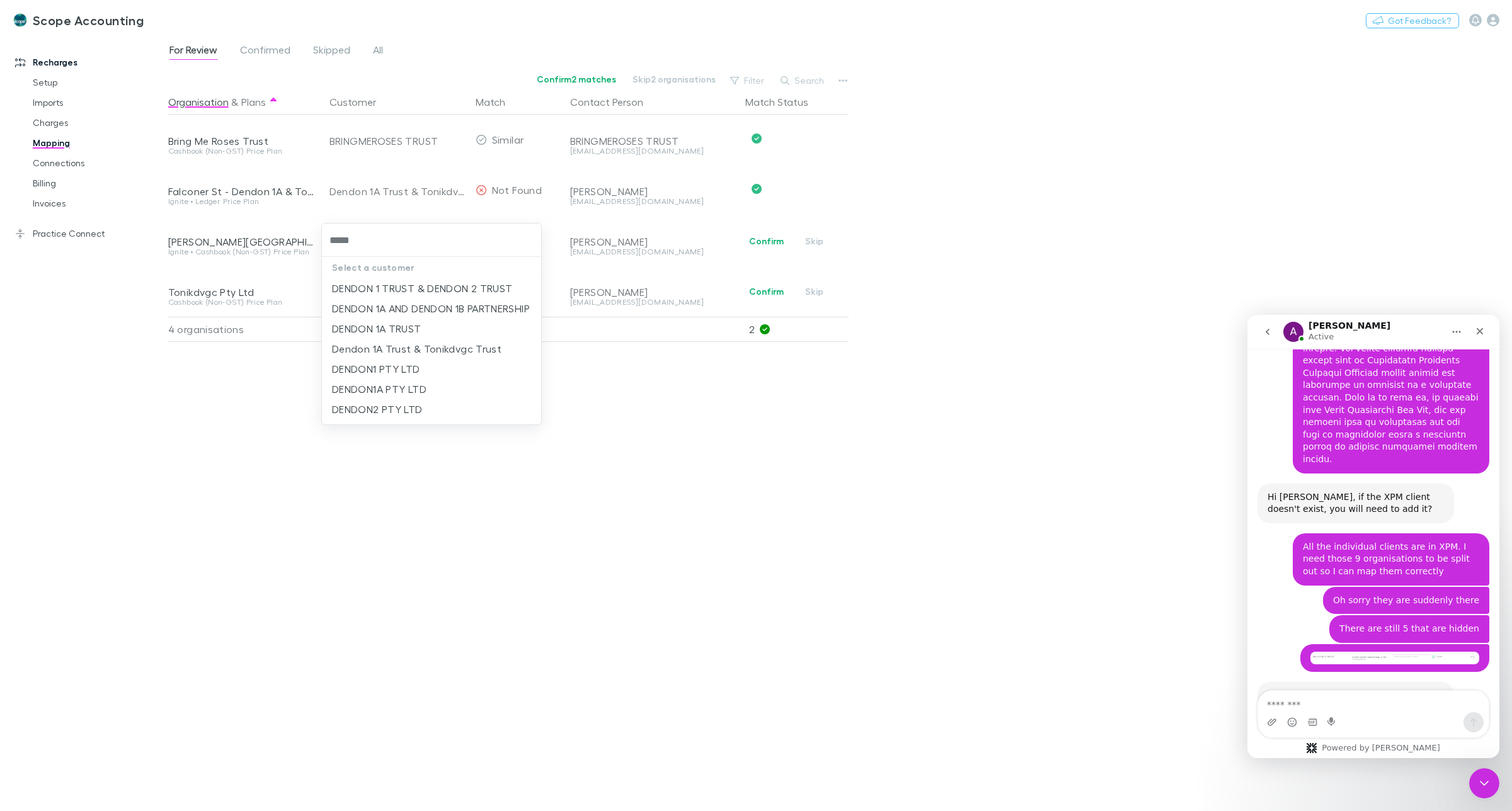
type input "******"
click at [418, 286] on li "DENDON 1 TRUST & DENDON 2 TRUST" at bounding box center [431, 288] width 219 height 20
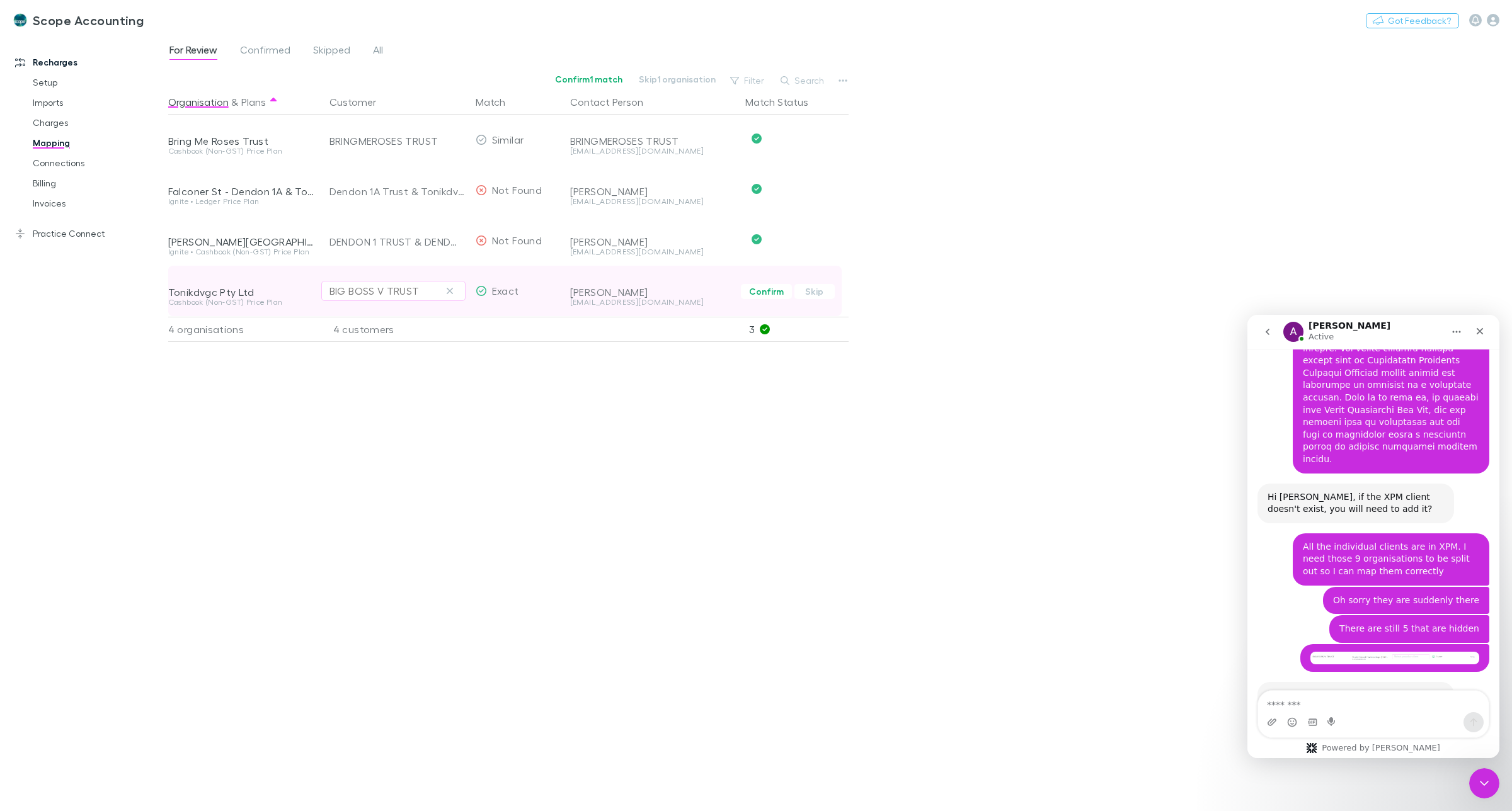
click at [366, 291] on div "BIG BOSS V TRUST" at bounding box center [374, 291] width 90 height 15
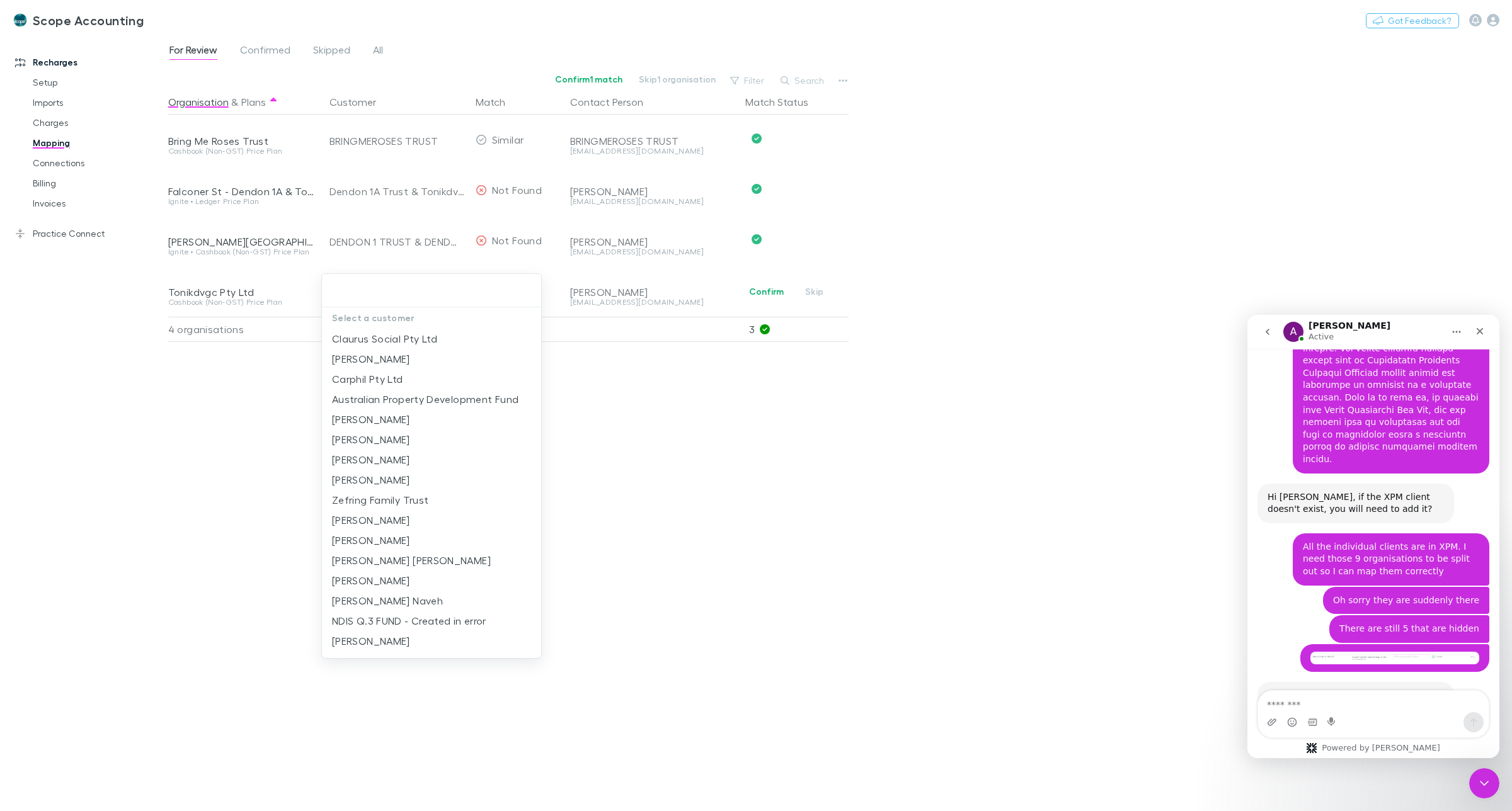
click at [603, 382] on div at bounding box center [756, 405] width 1512 height 811
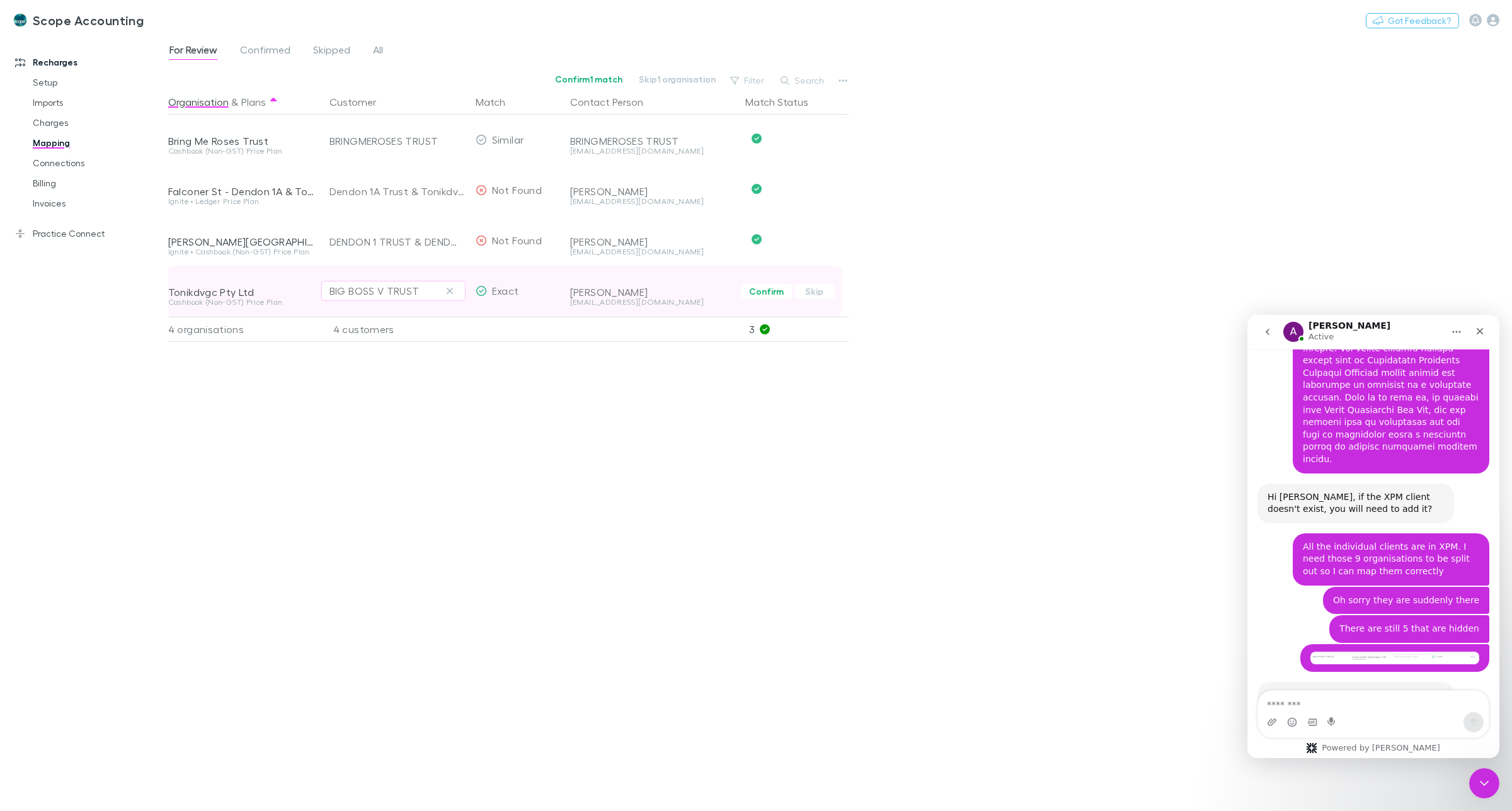
drag, startPoint x: 447, startPoint y: 291, endPoint x: 435, endPoint y: 291, distance: 12.0
click at [447, 291] on icon "button" at bounding box center [449, 291] width 8 height 10
click at [382, 291] on div "Select a customer" at bounding box center [393, 291] width 128 height 15
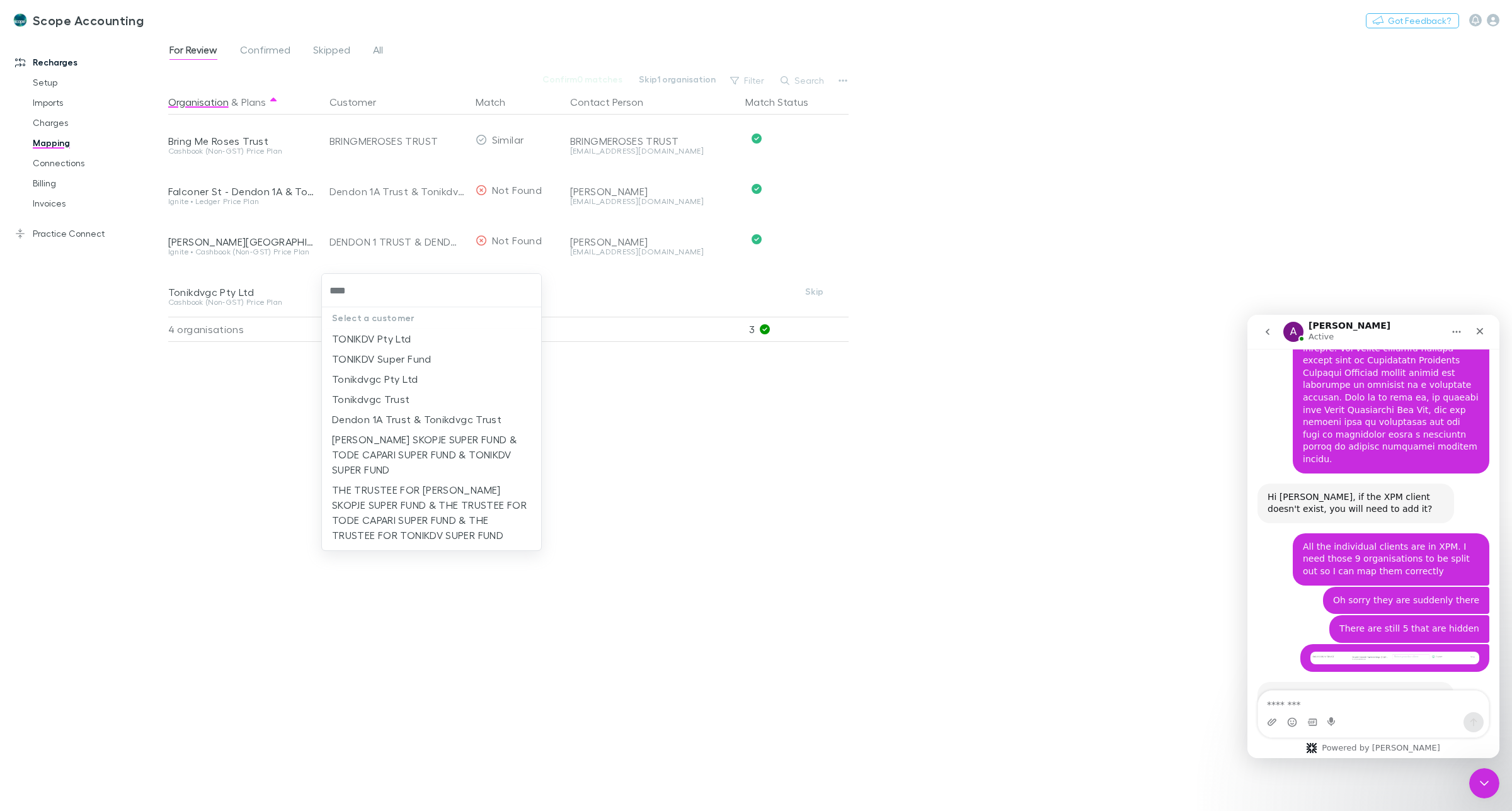
type input "*****"
click at [395, 399] on li "Tonikdvgc Trust" at bounding box center [431, 399] width 219 height 20
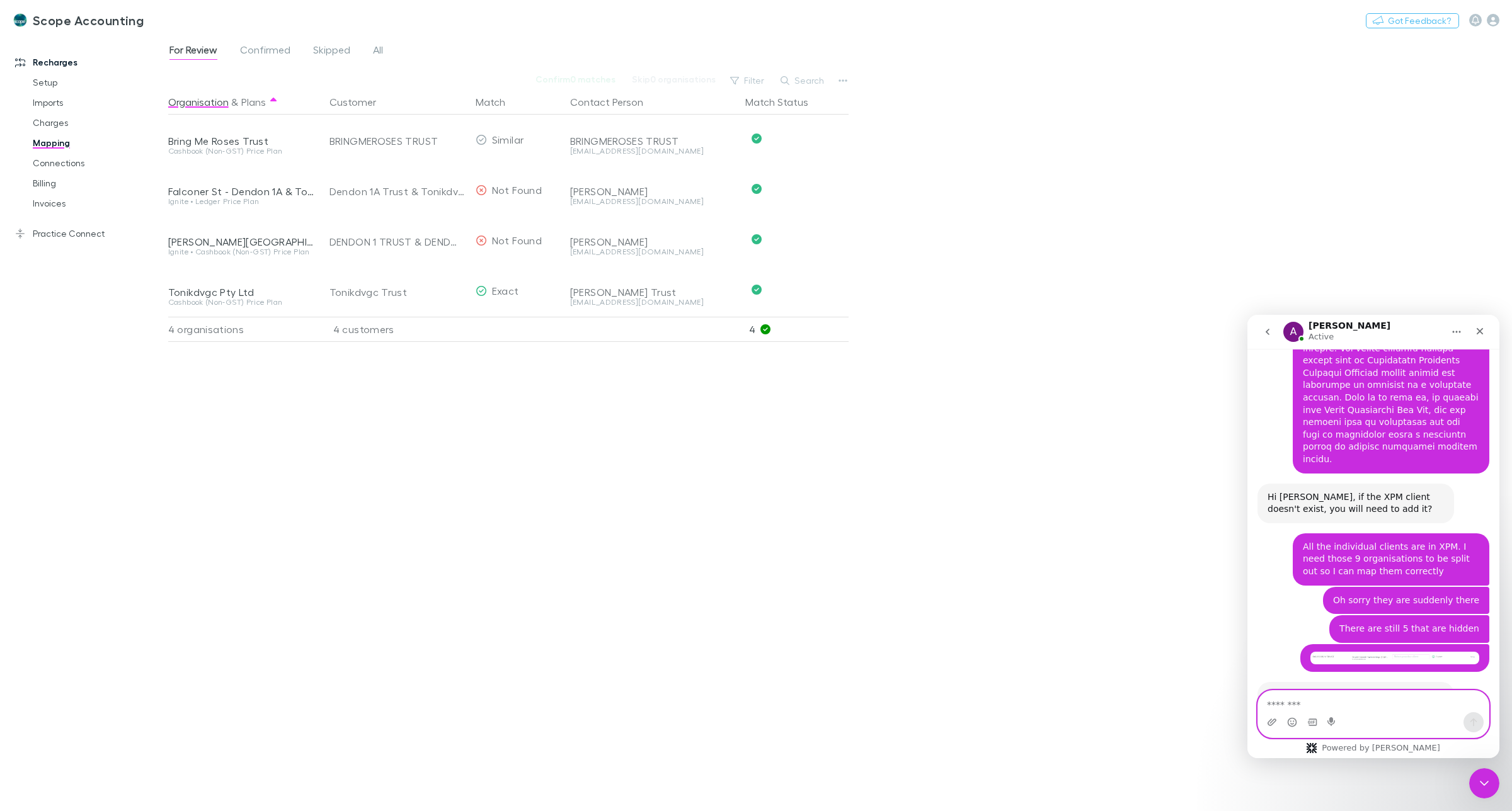
click at [1326, 699] on textarea "Message…" at bounding box center [1373, 701] width 230 height 21
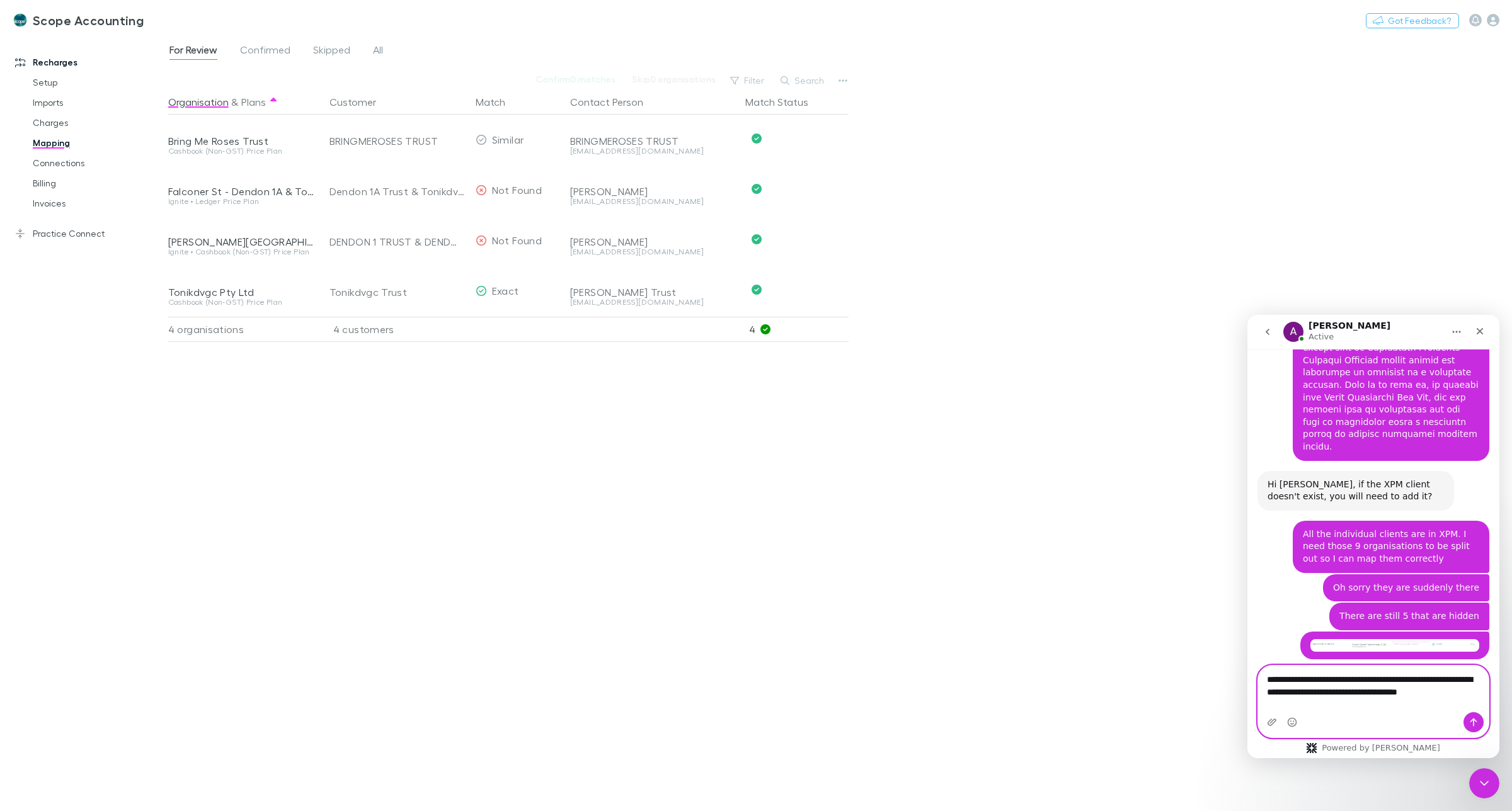
scroll to position [2833, 0]
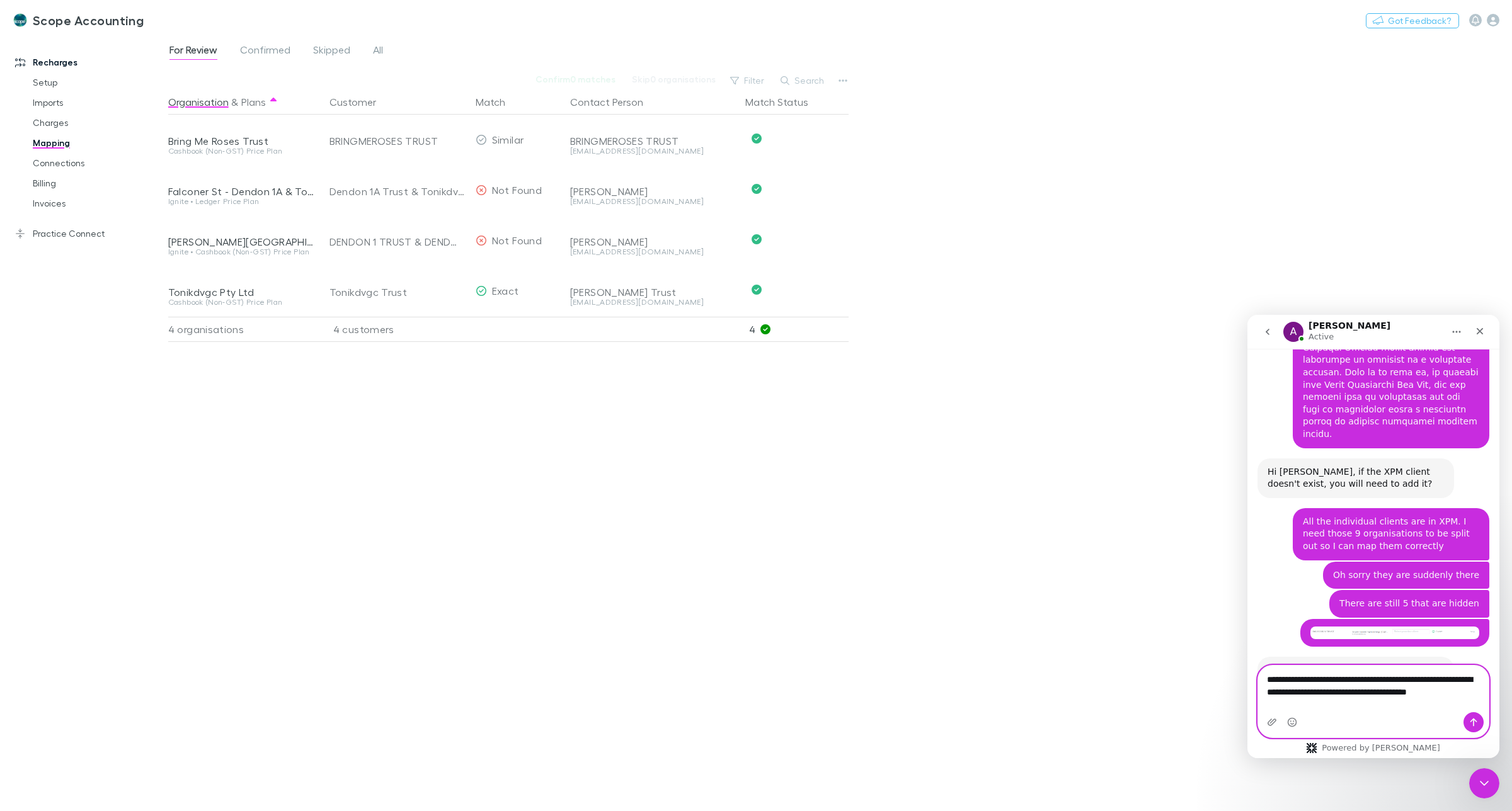
type textarea "**********"
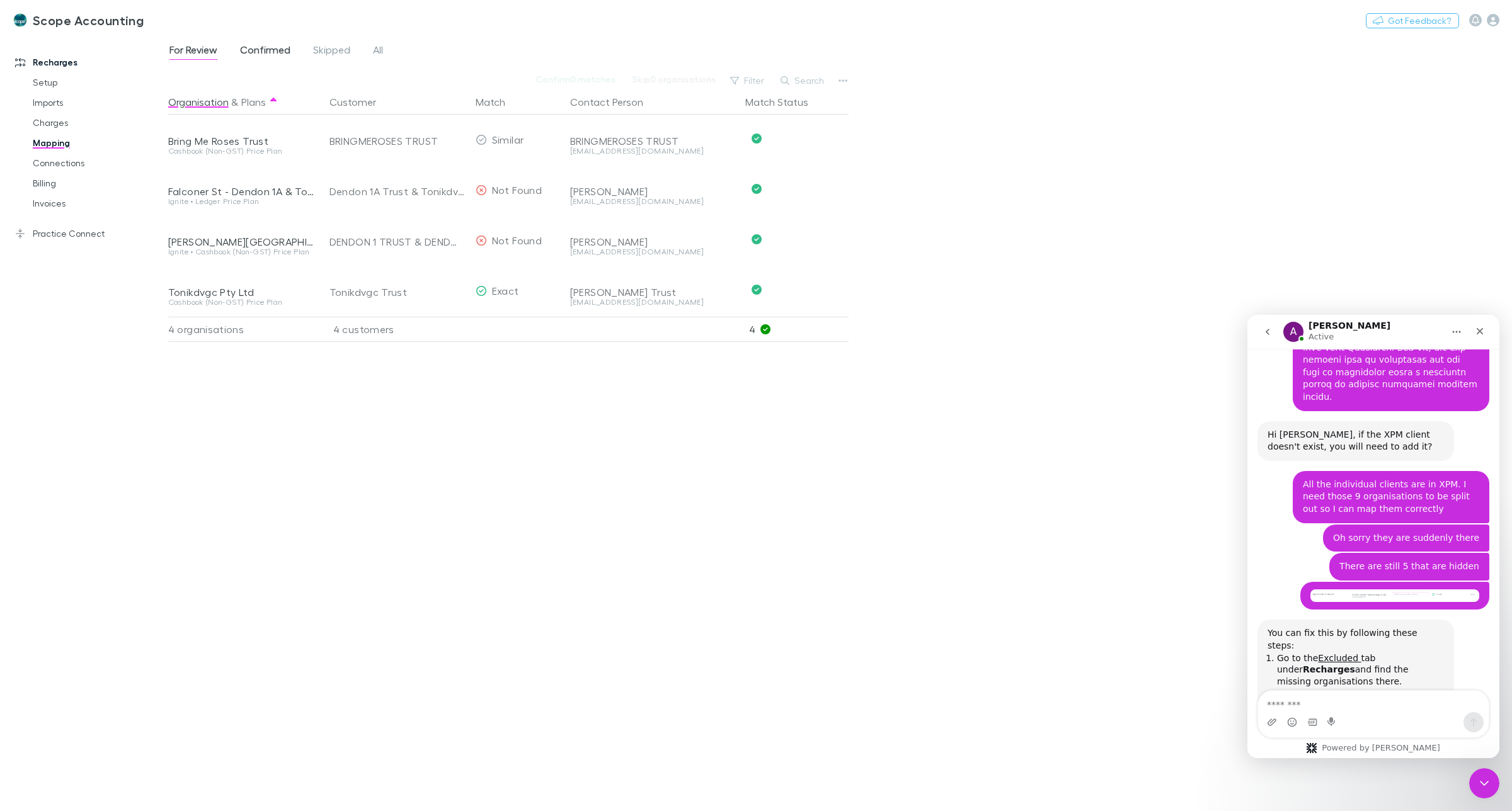
click at [254, 47] on span "Confirmed" at bounding box center [265, 51] width 51 height 16
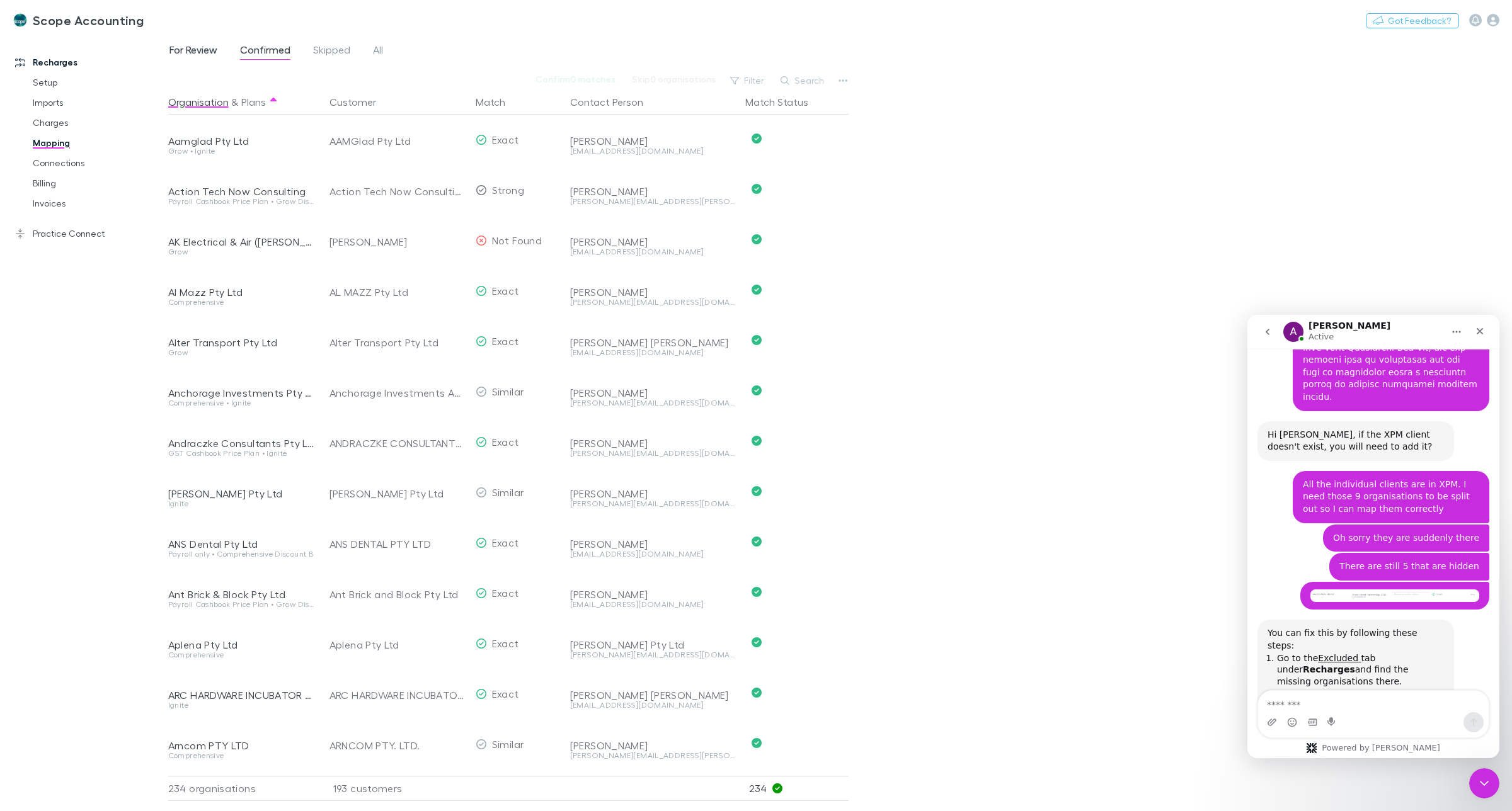
click at [197, 49] on span "For Review" at bounding box center [193, 51] width 48 height 16
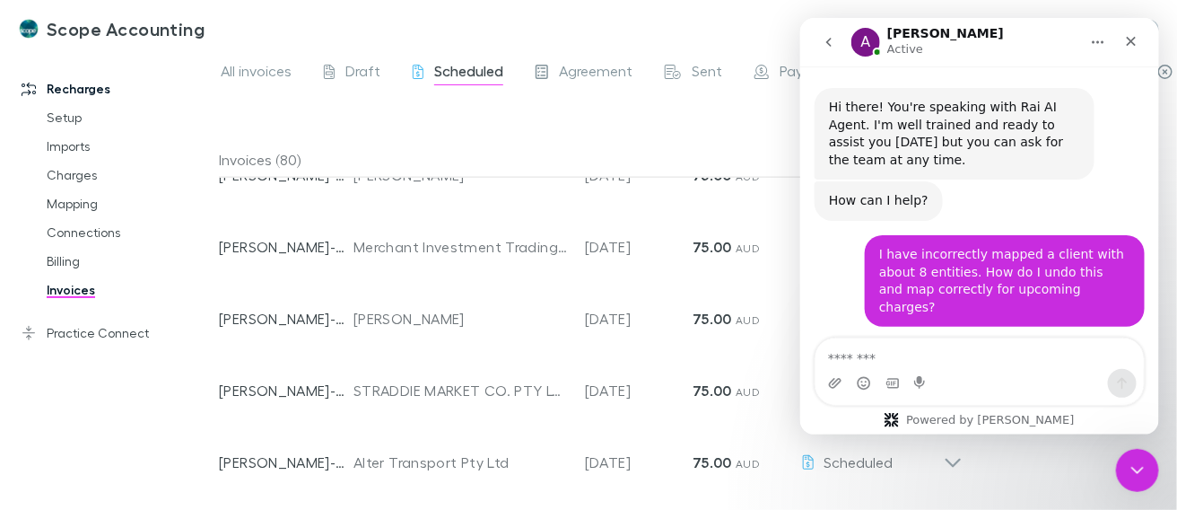
scroll to position [2, 0]
